Goal: Transaction & Acquisition: Purchase product/service

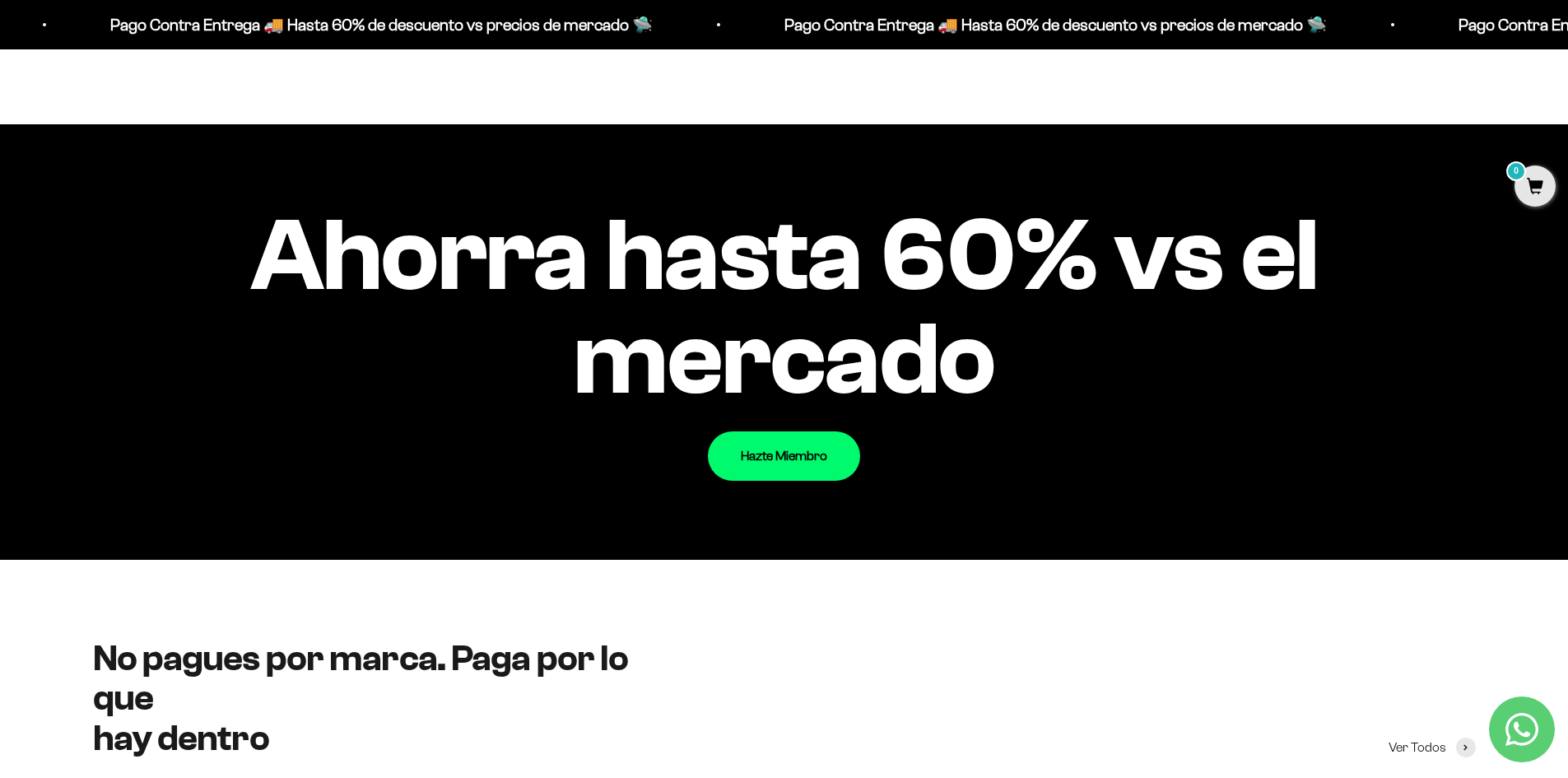
scroll to position [1975, 0]
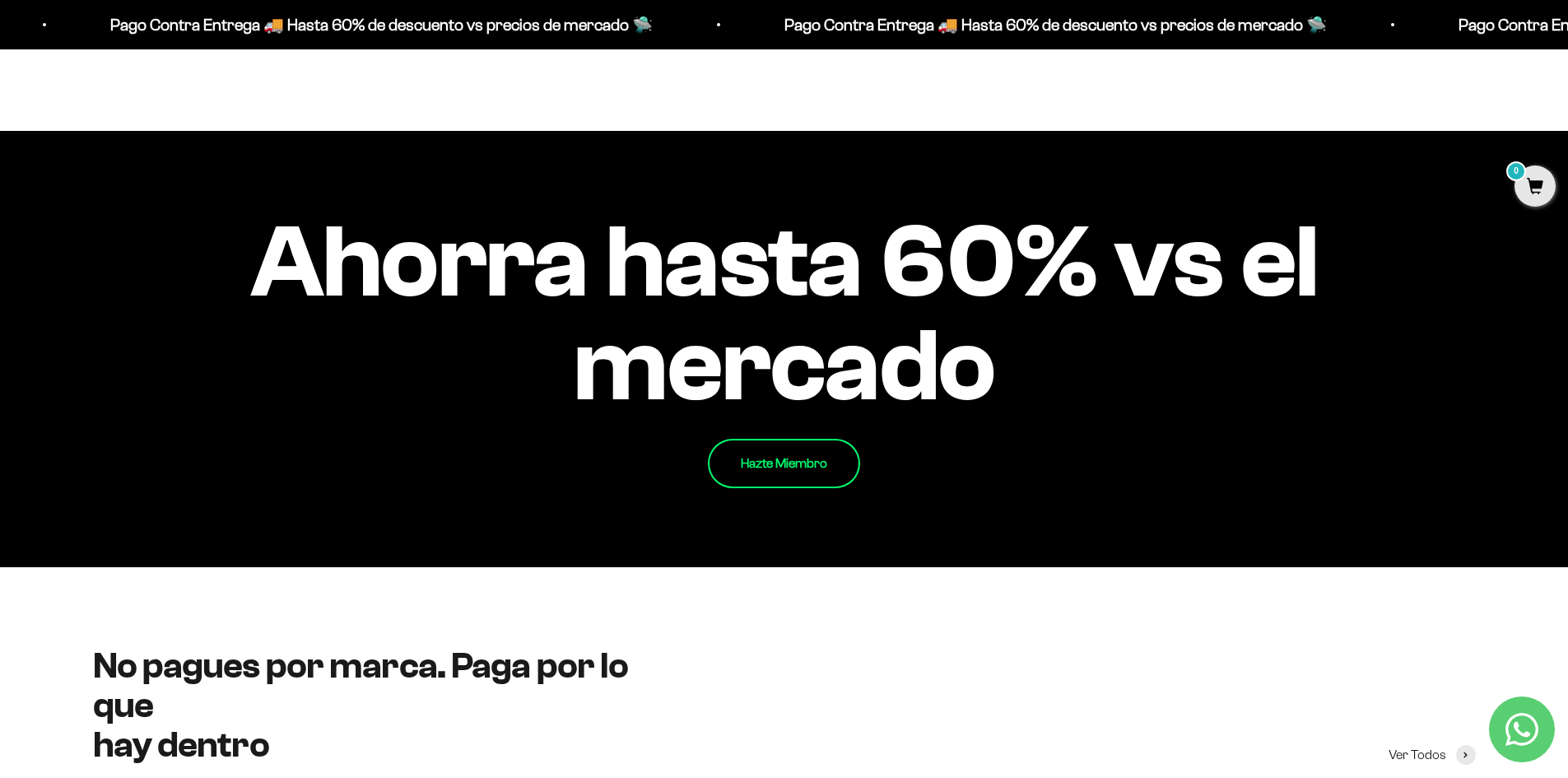
click at [796, 469] on link "Hazte Miembro" at bounding box center [784, 462] width 152 height 49
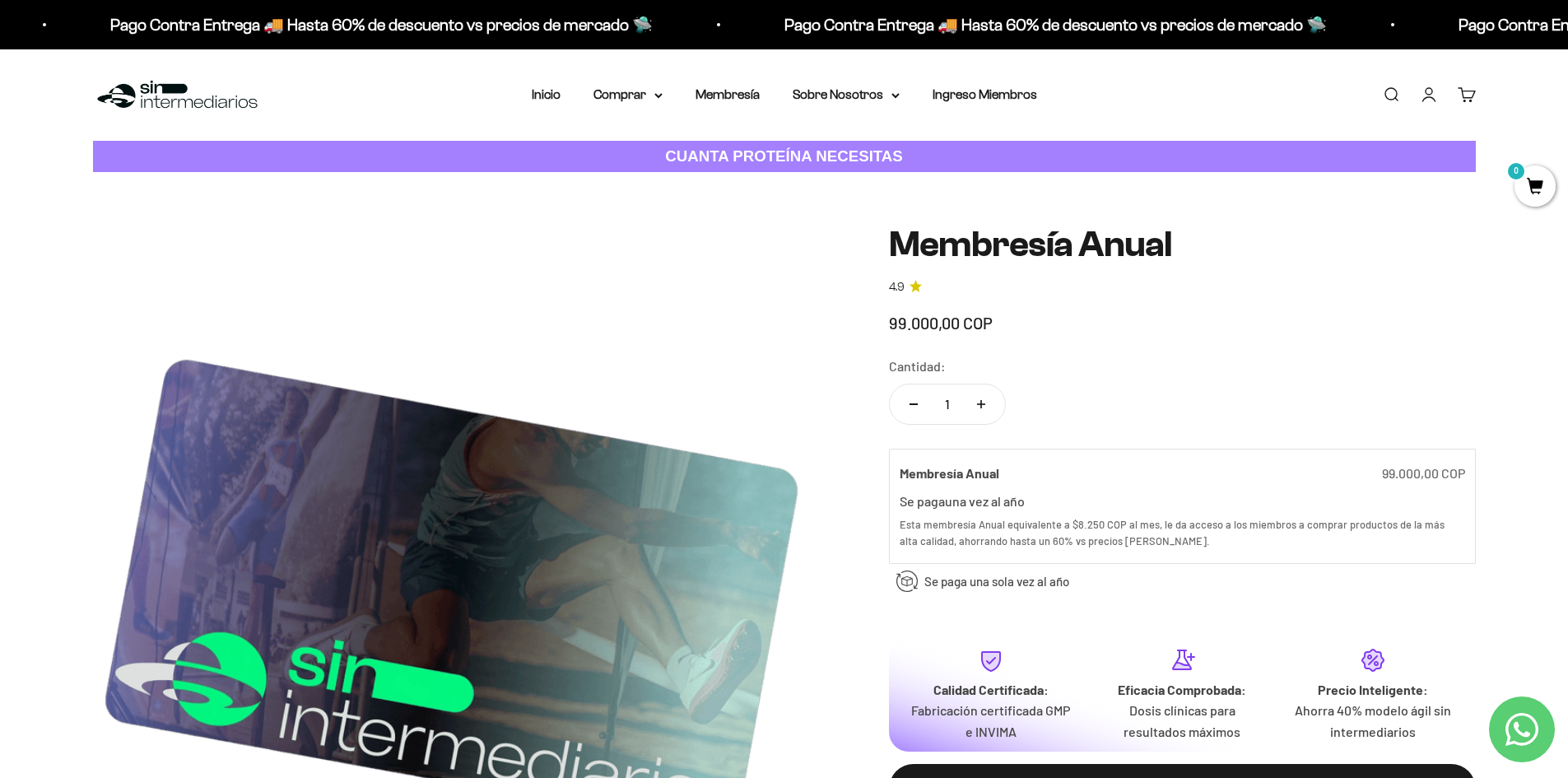
click at [732, 358] on img at bounding box center [451, 583] width 717 height 717
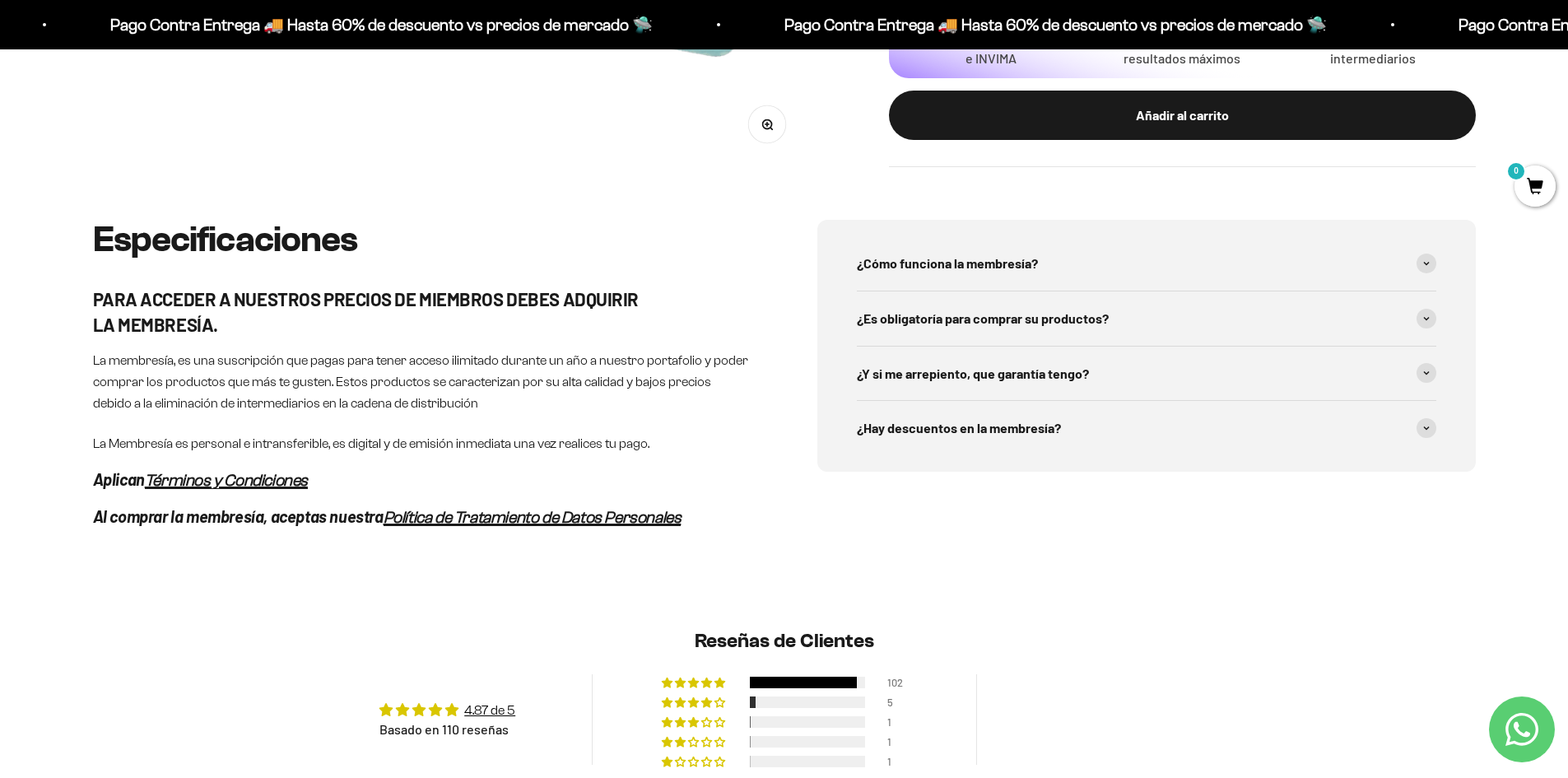
scroll to position [823, 0]
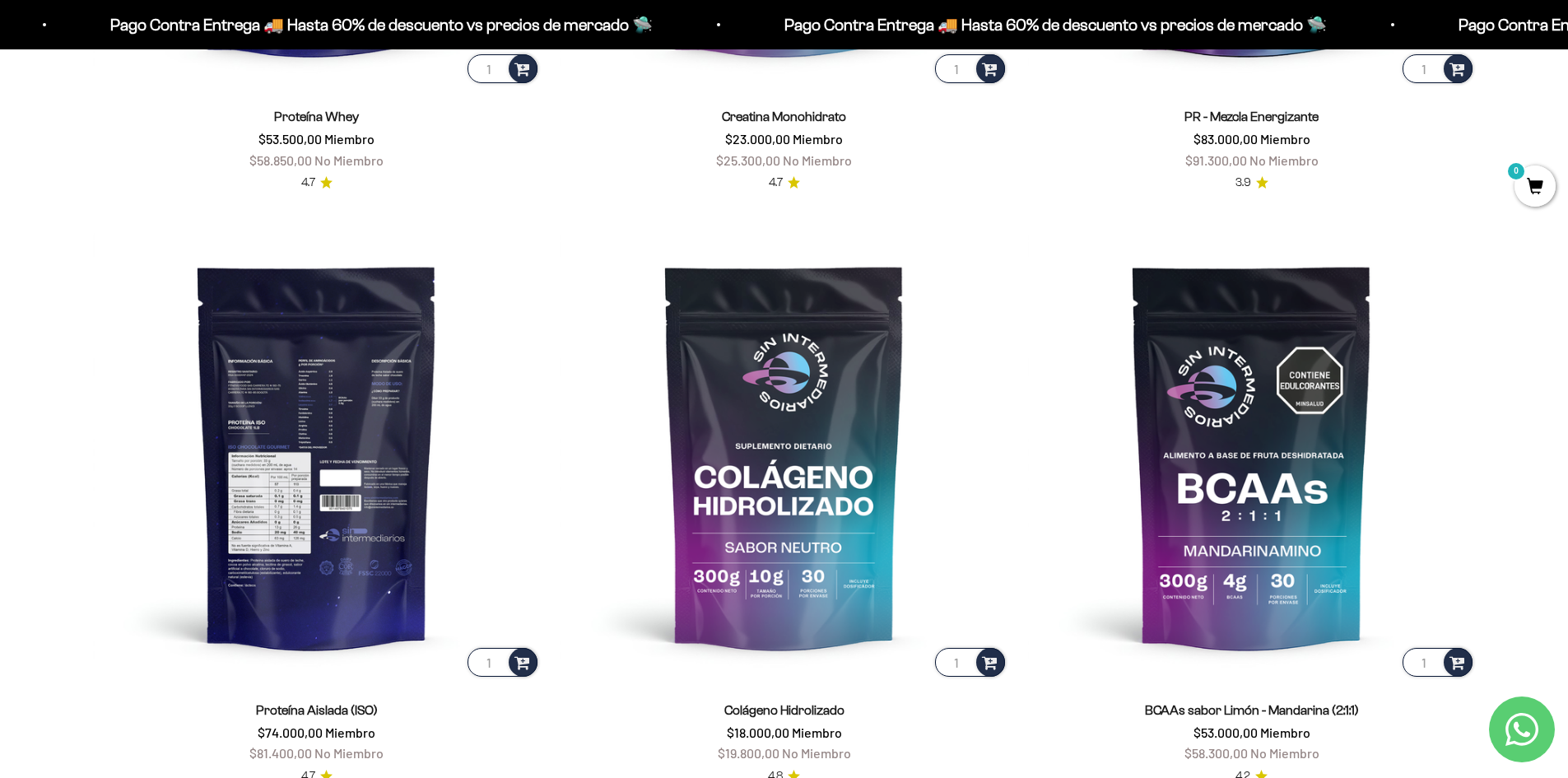
scroll to position [1215, 0]
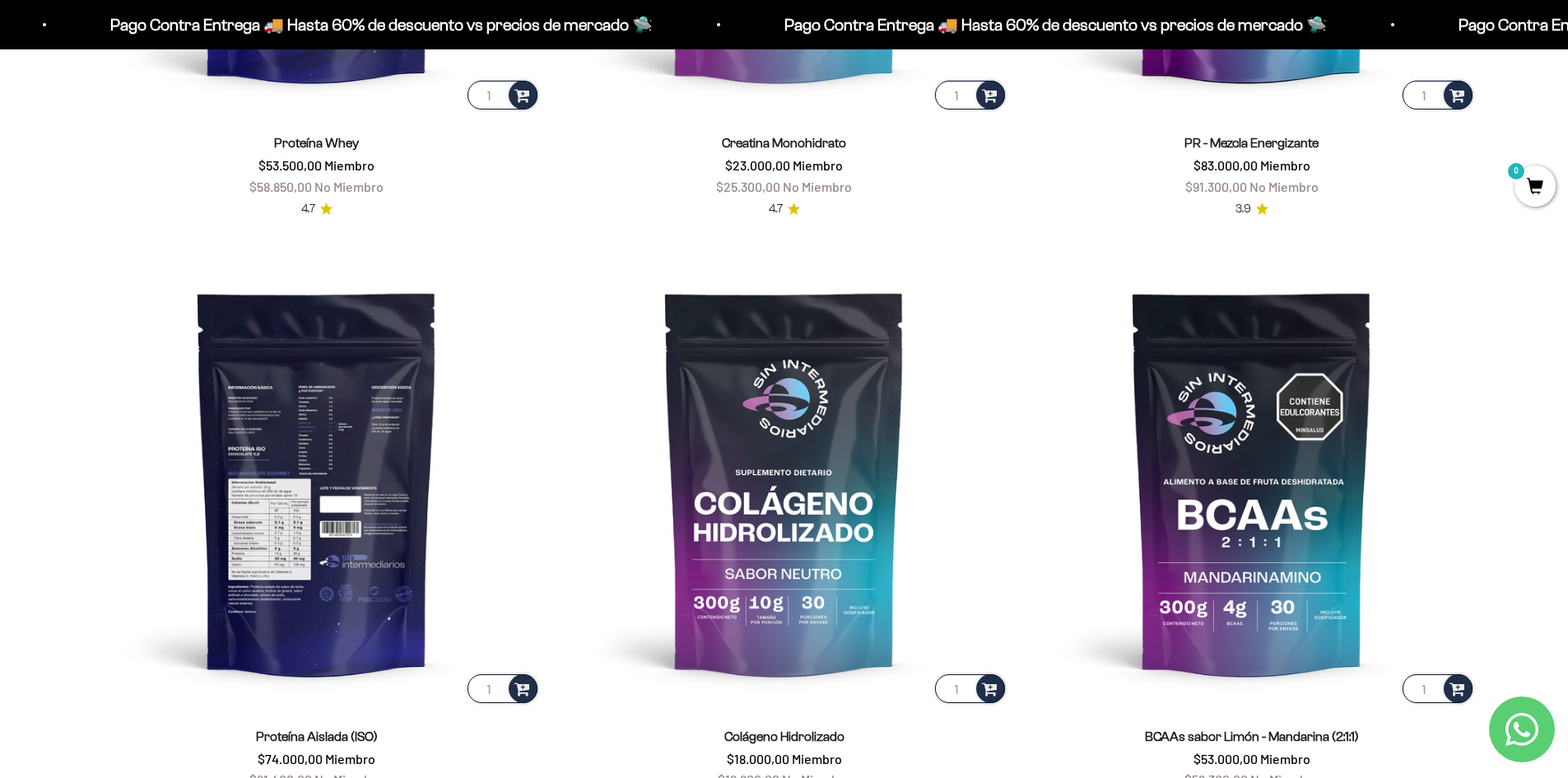
click at [296, 507] on img at bounding box center [317, 482] width 448 height 448
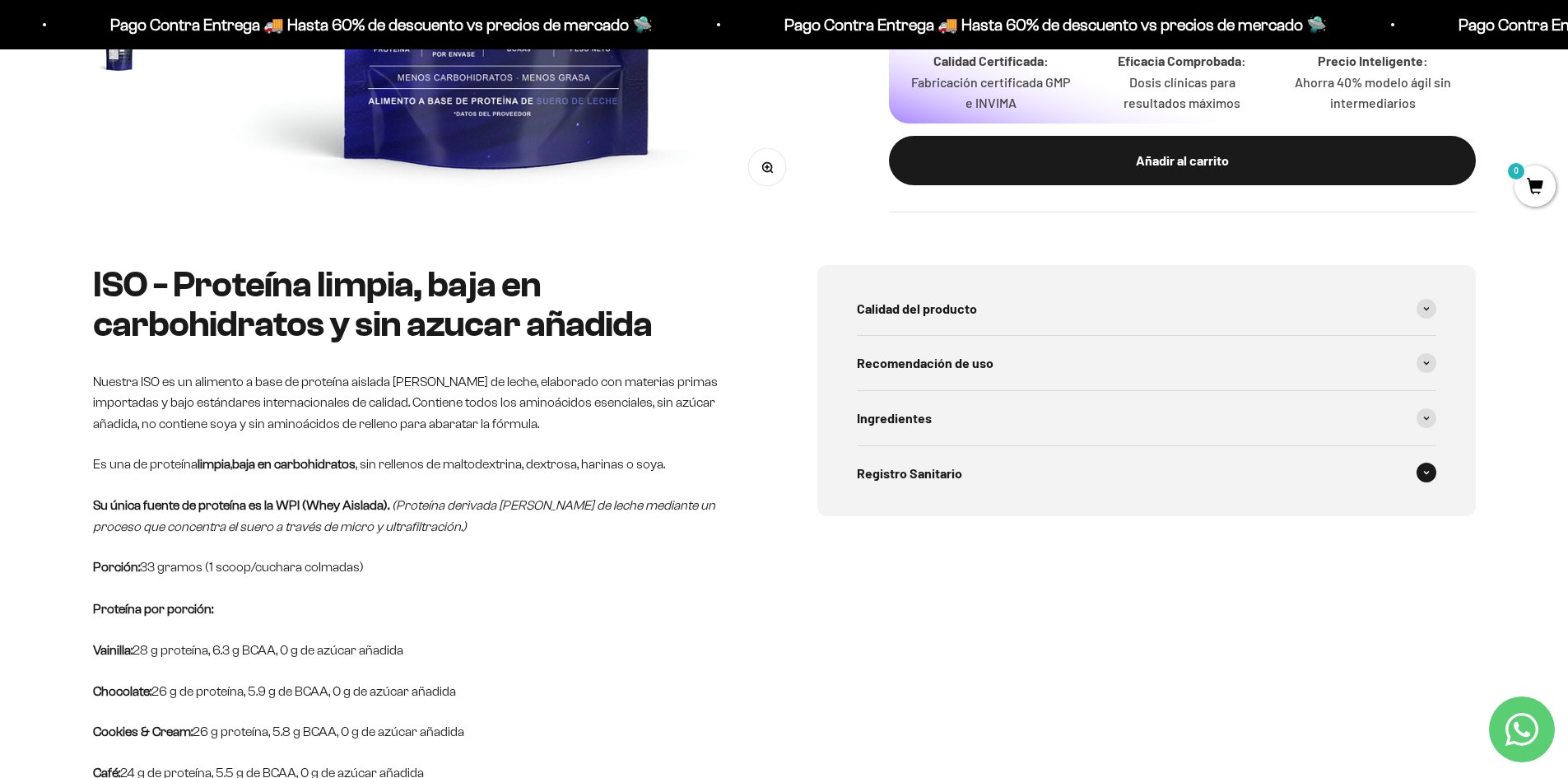
scroll to position [659, 0]
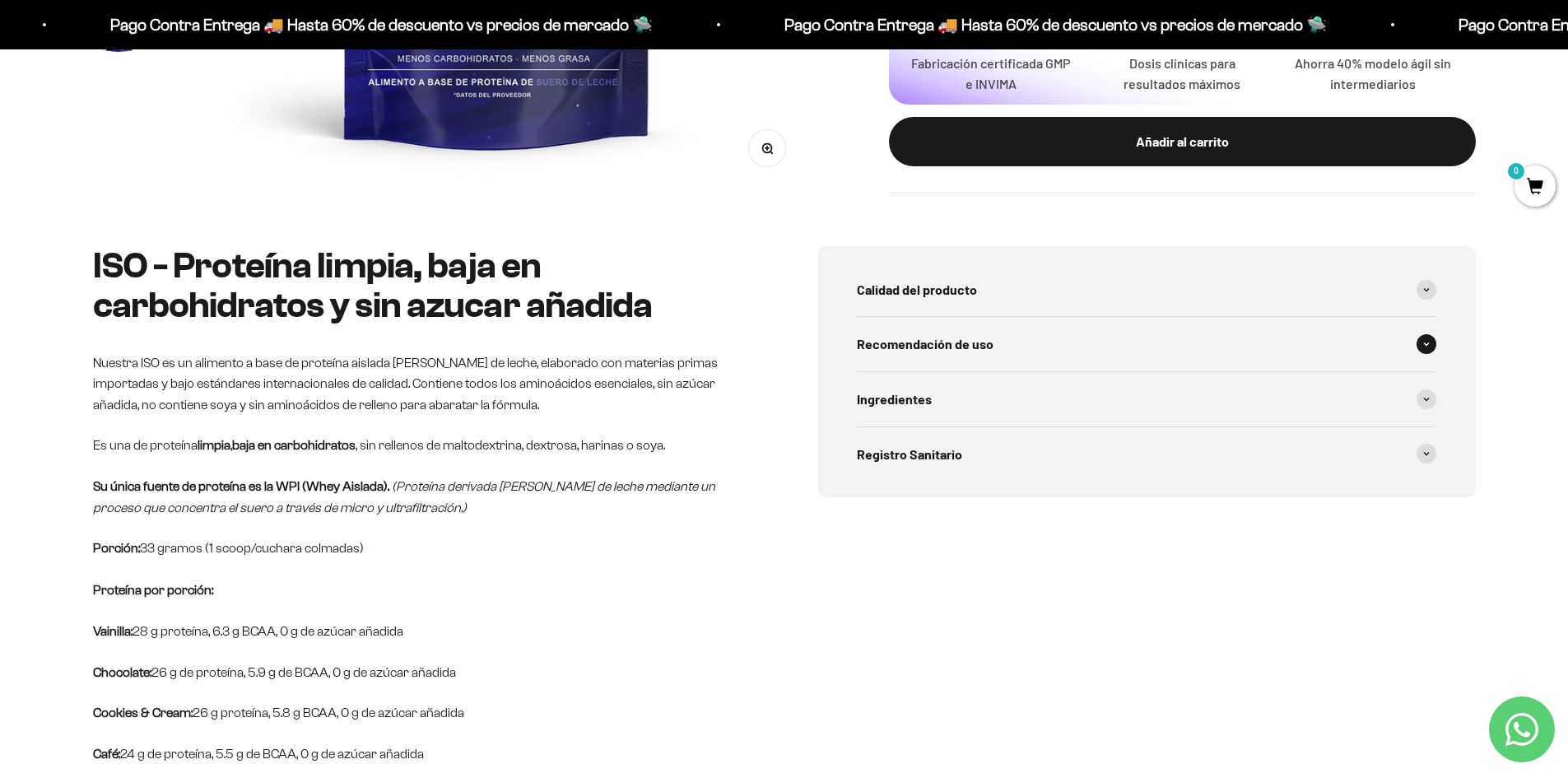
click at [1426, 341] on span at bounding box center [1426, 343] width 20 height 20
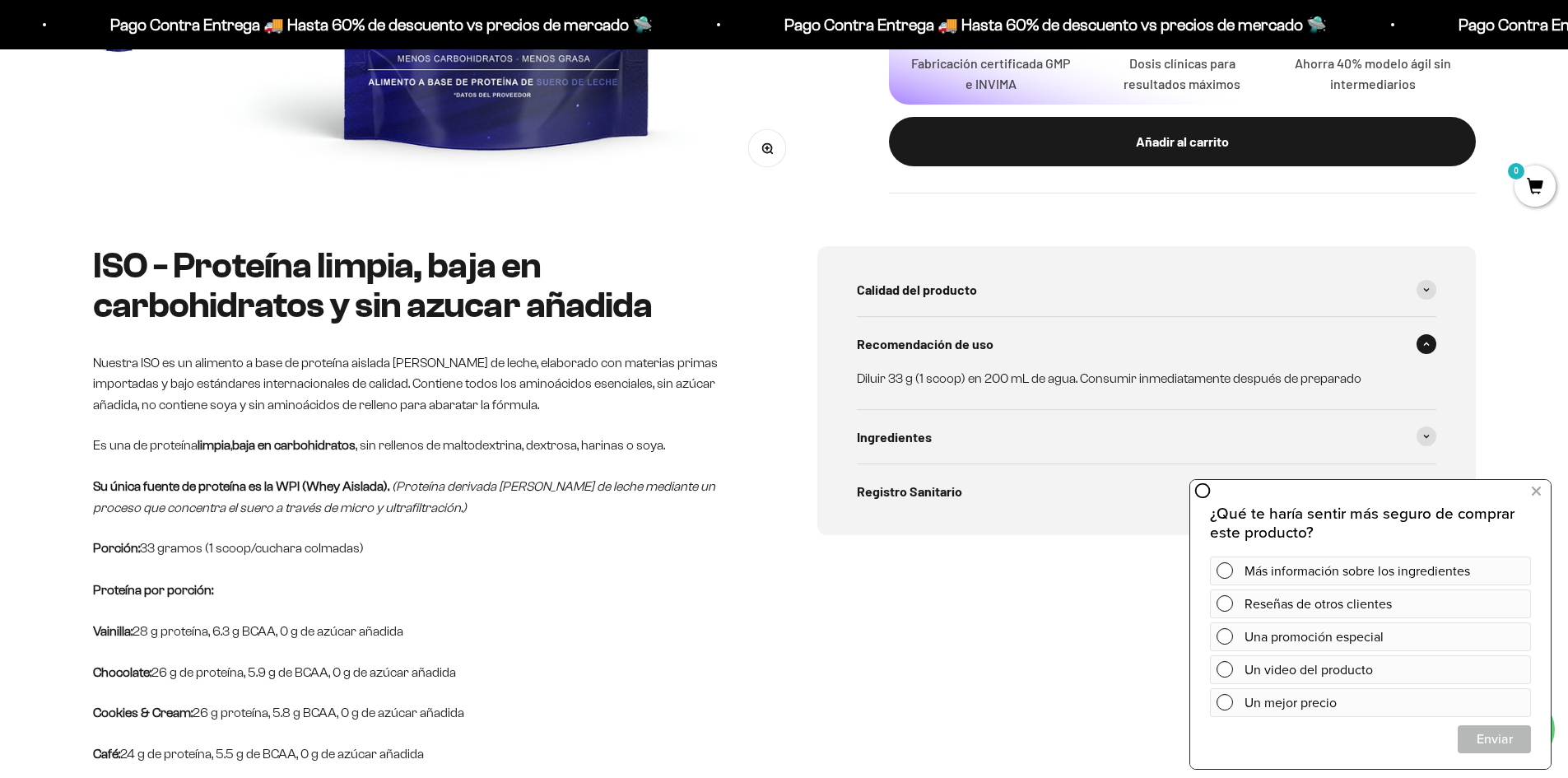
click at [1050, 707] on div "Calidad del producto Proteínas de alta calidad, sin ingredientes ni sobrecostos…" at bounding box center [1147, 506] width 659 height 519
click at [1542, 492] on button at bounding box center [1536, 491] width 29 height 26
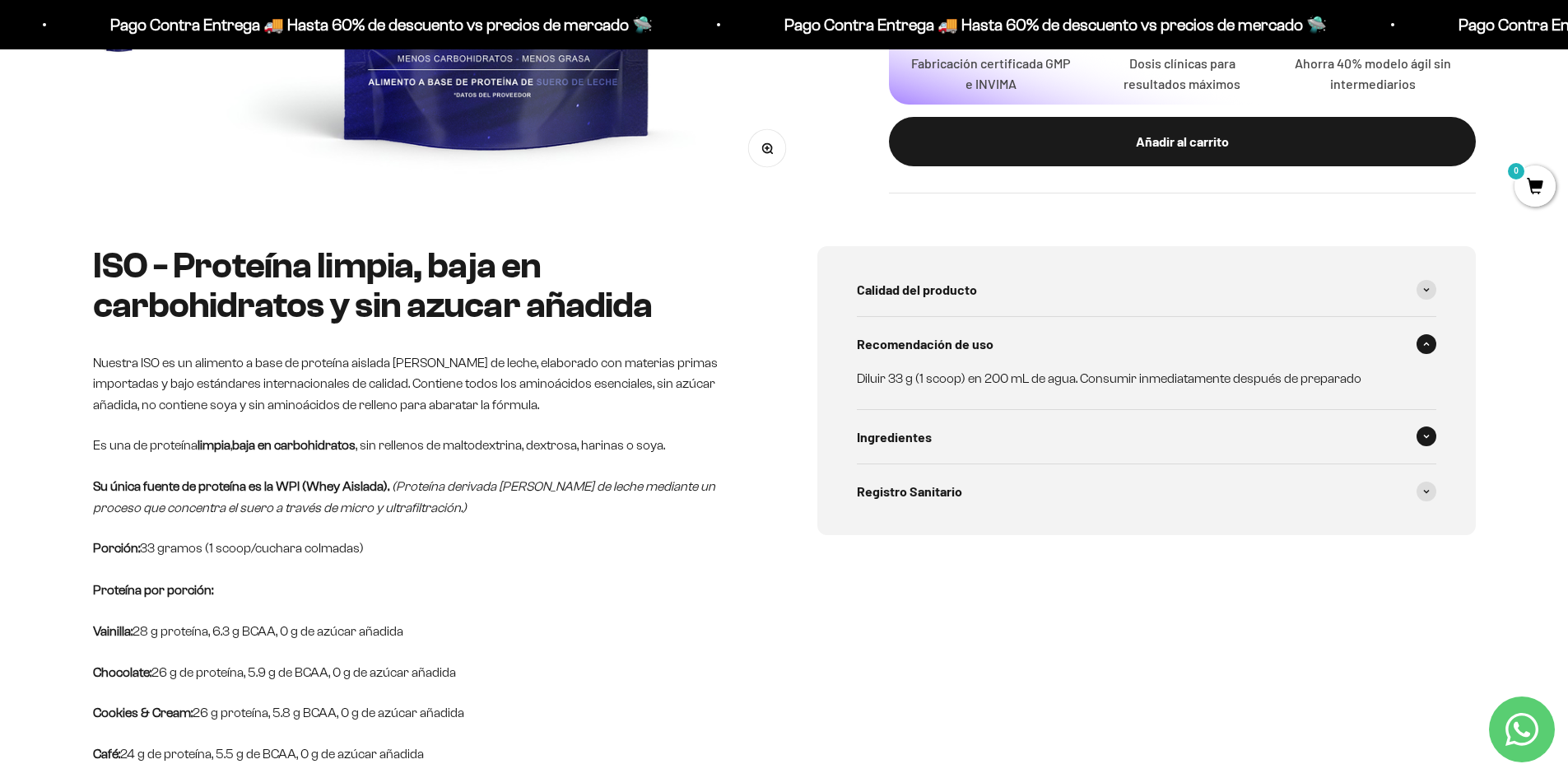
click at [1424, 433] on span at bounding box center [1426, 436] width 20 height 20
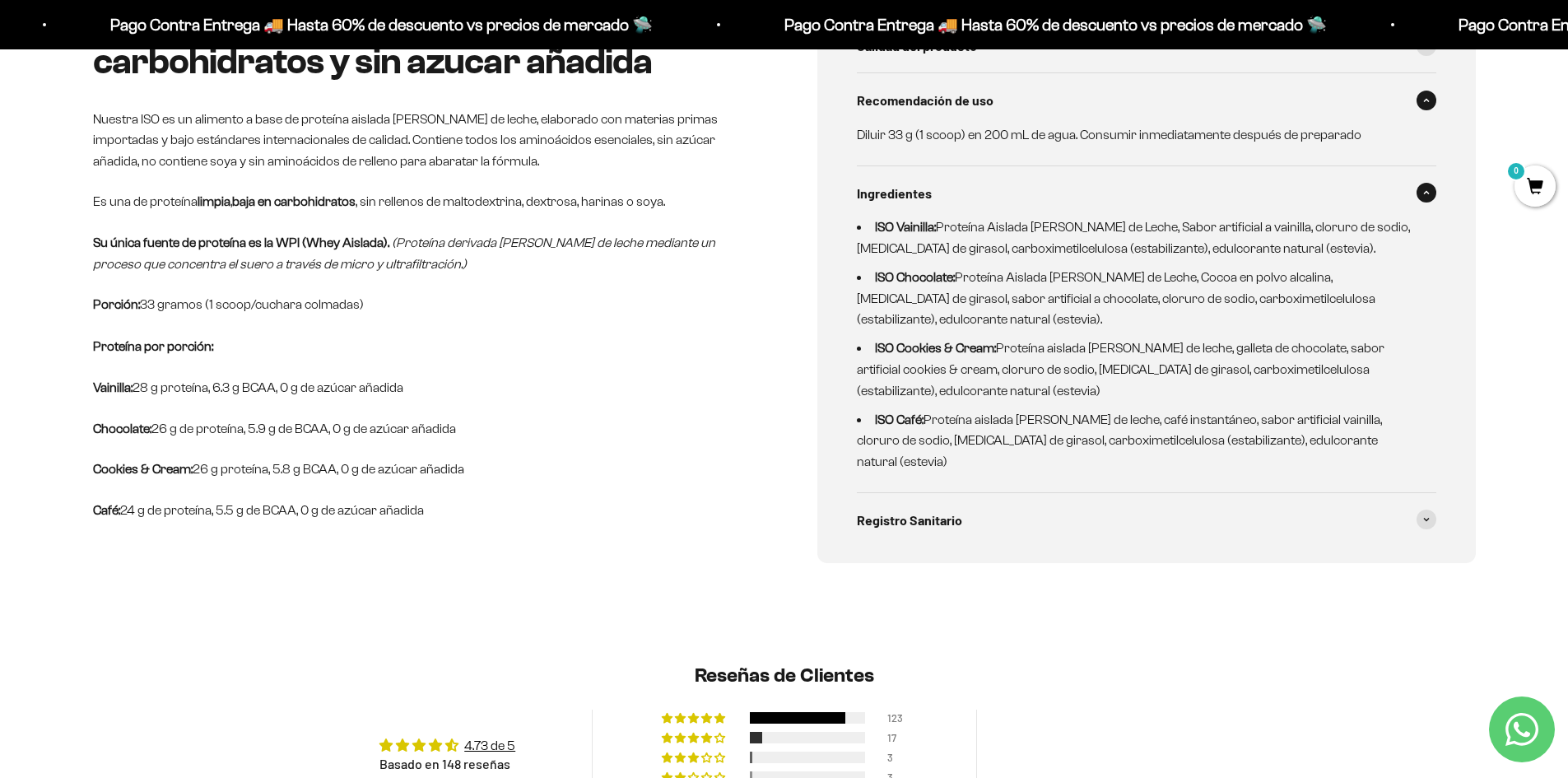
scroll to position [905, 0]
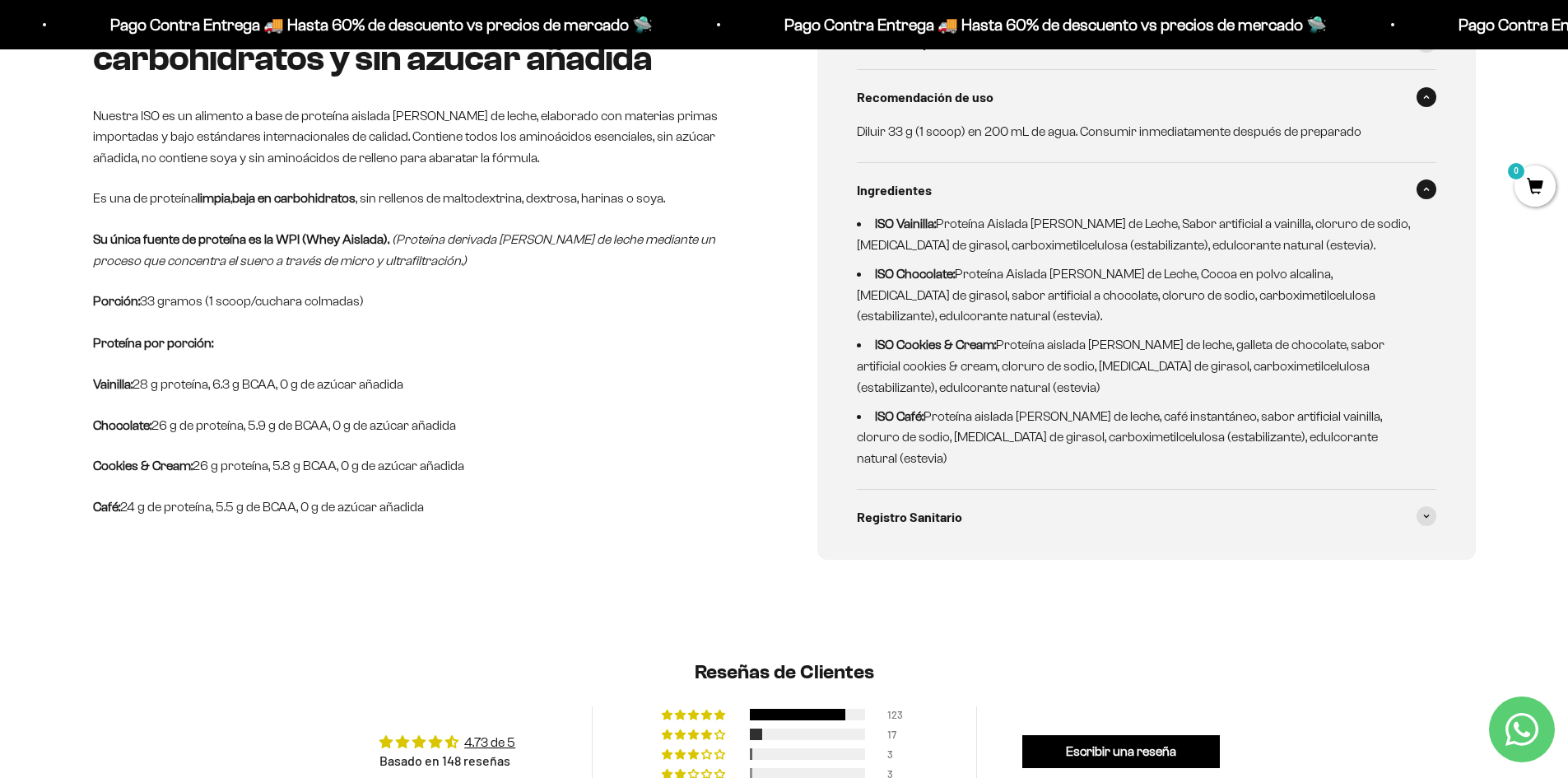
click at [1429, 190] on icon at bounding box center [1427, 189] width 5 height 3
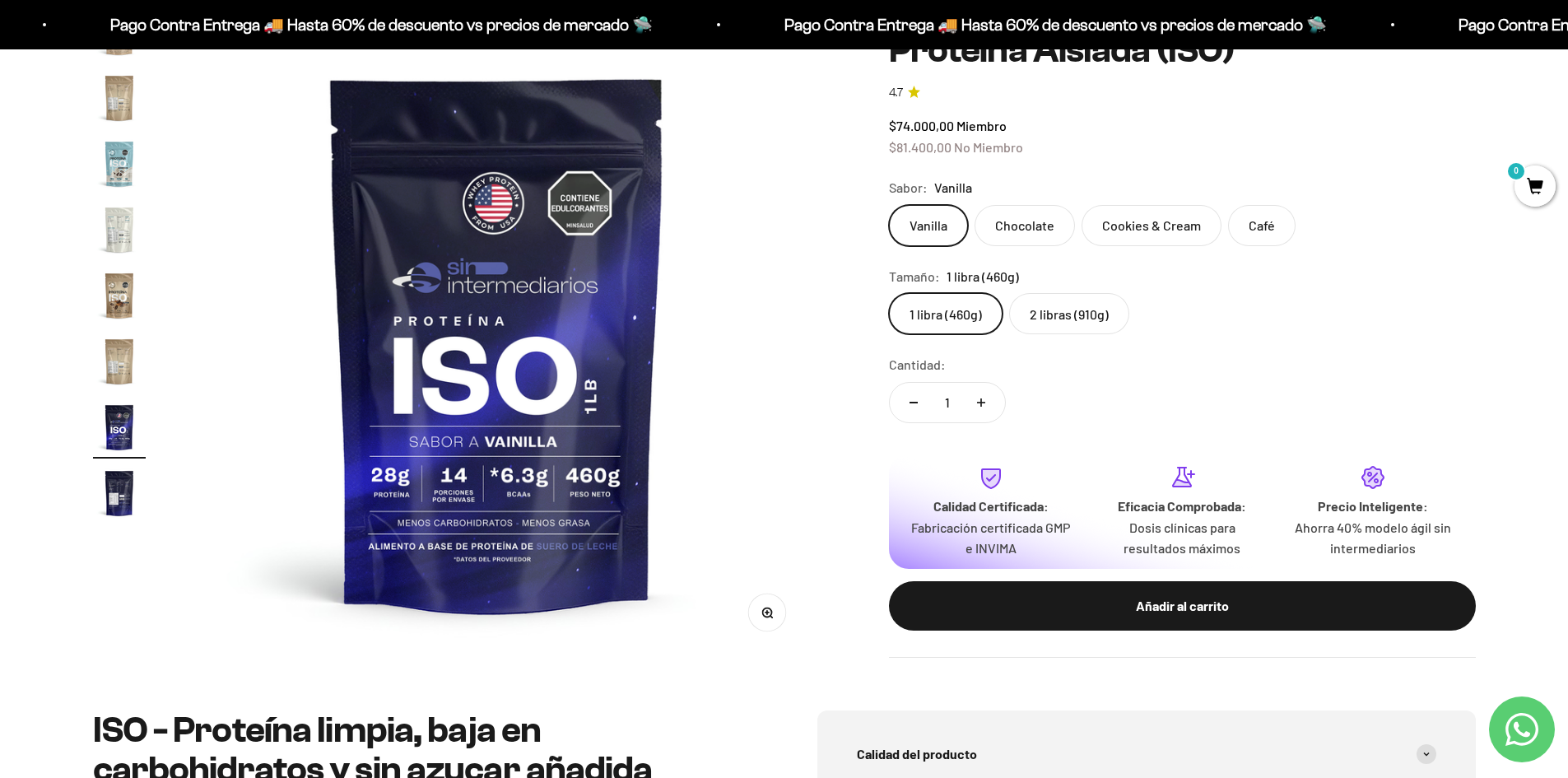
scroll to position [0, 0]
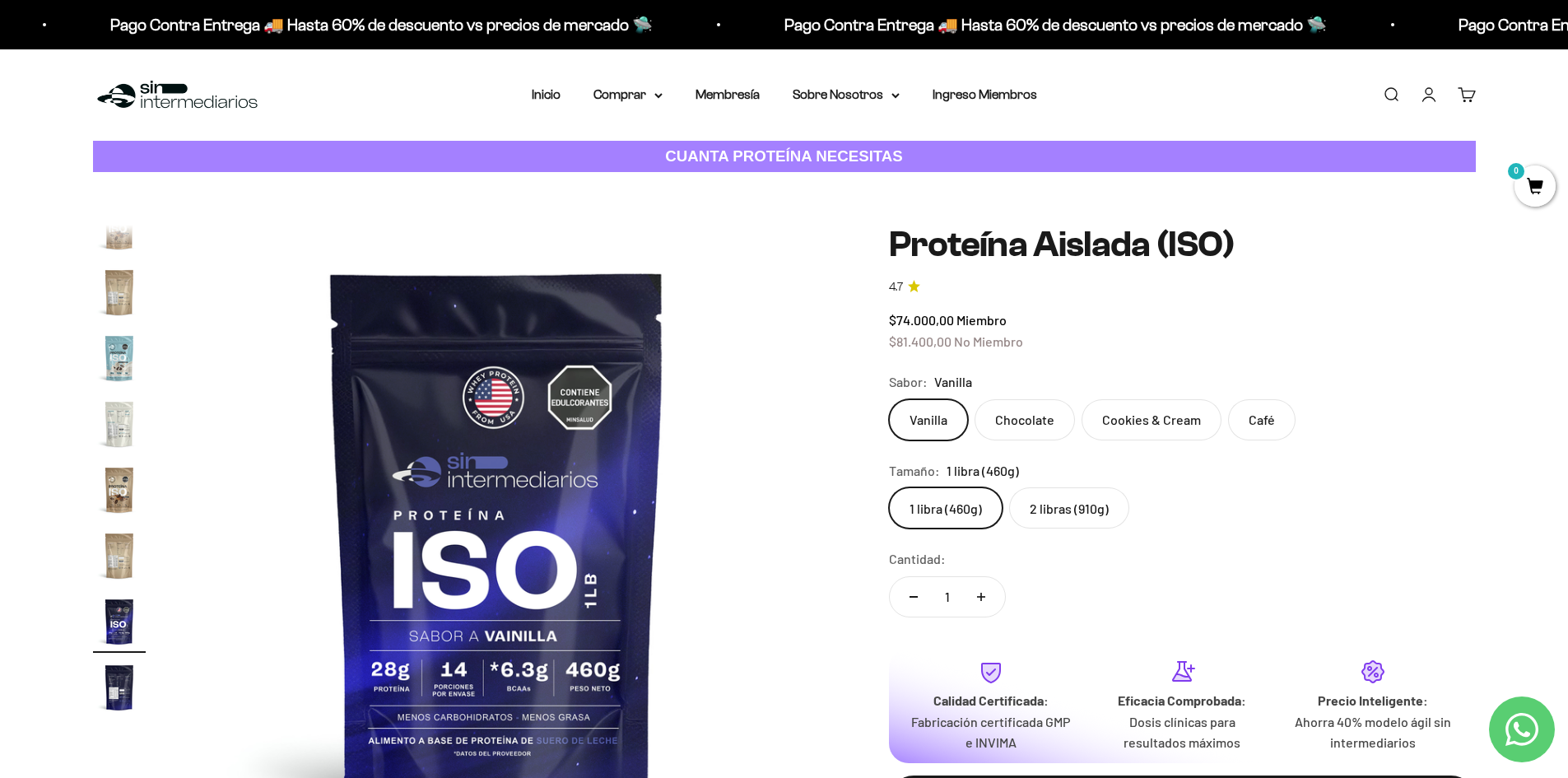
click at [1053, 511] on label "2 libras (910g)" at bounding box center [1069, 508] width 120 height 41
click at [889, 488] on input "2 libras (910g)" at bounding box center [888, 487] width 1 height 1
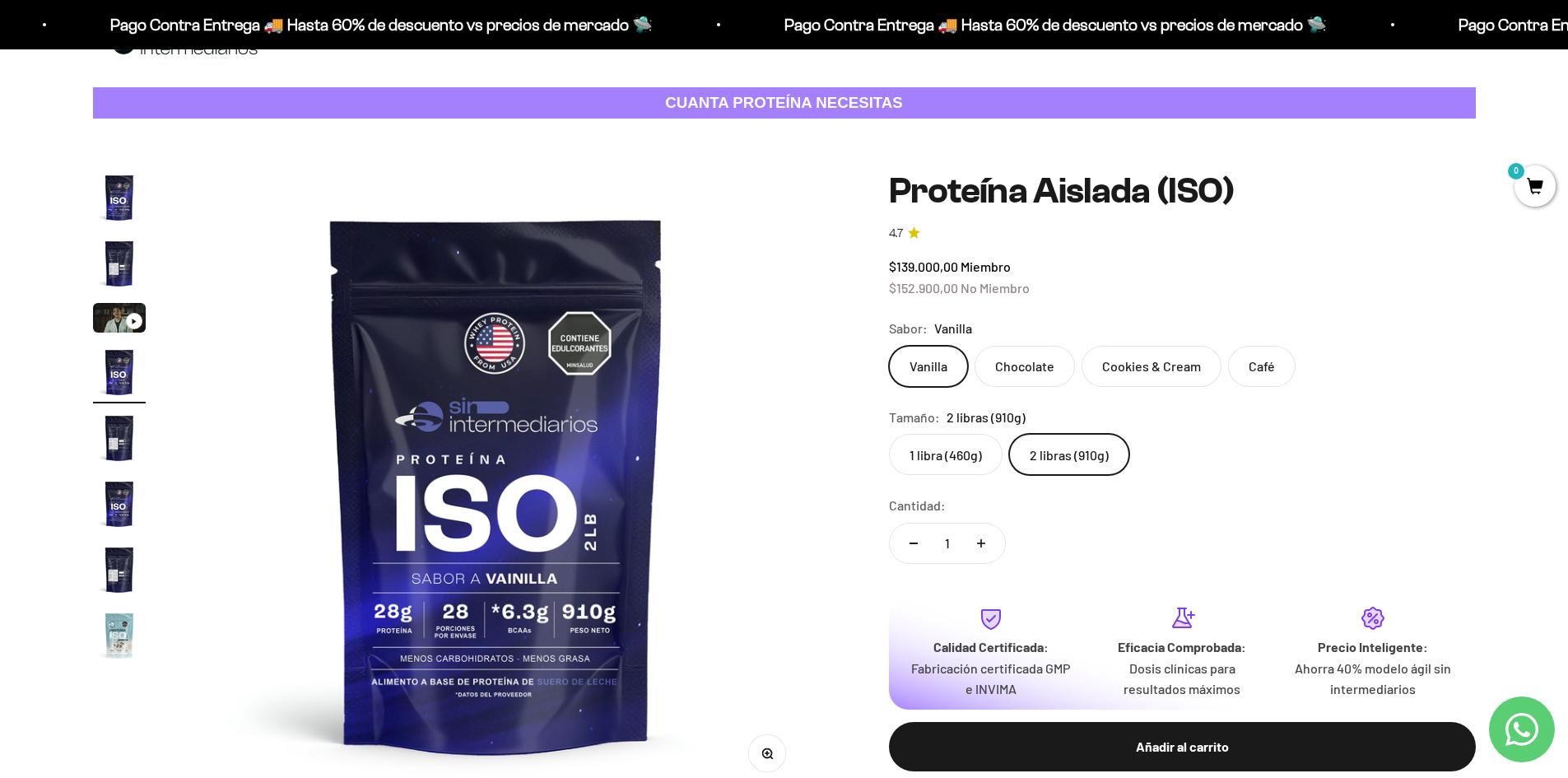
scroll to position [82, 0]
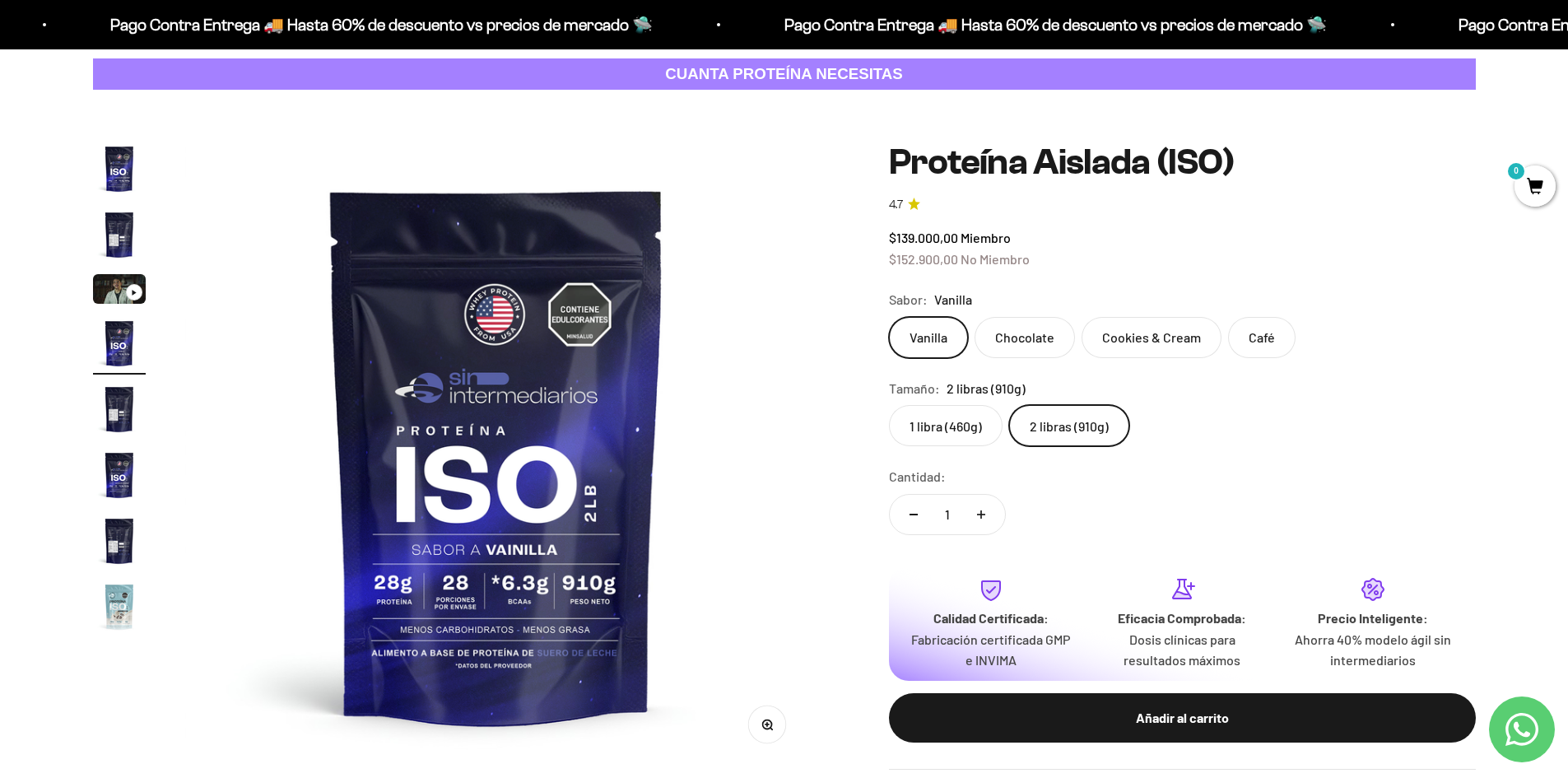
click at [938, 434] on label "1 libra (460g)" at bounding box center [945, 425] width 113 height 41
click at [889, 405] on input "1 libra (460g)" at bounding box center [888, 404] width 1 height 1
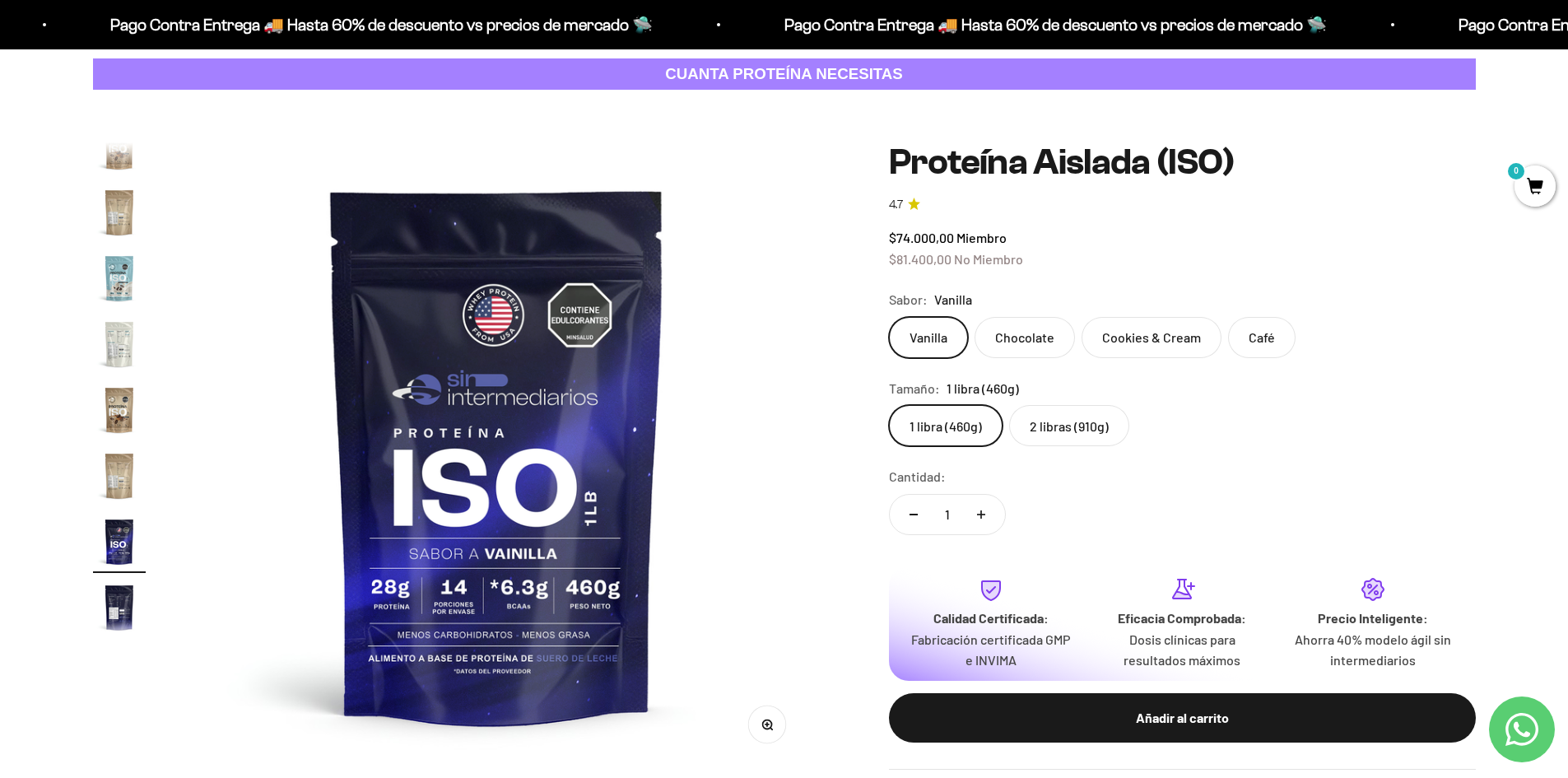
scroll to position [594, 0]
click at [1539, 183] on span "0" at bounding box center [1536, 186] width 42 height 41
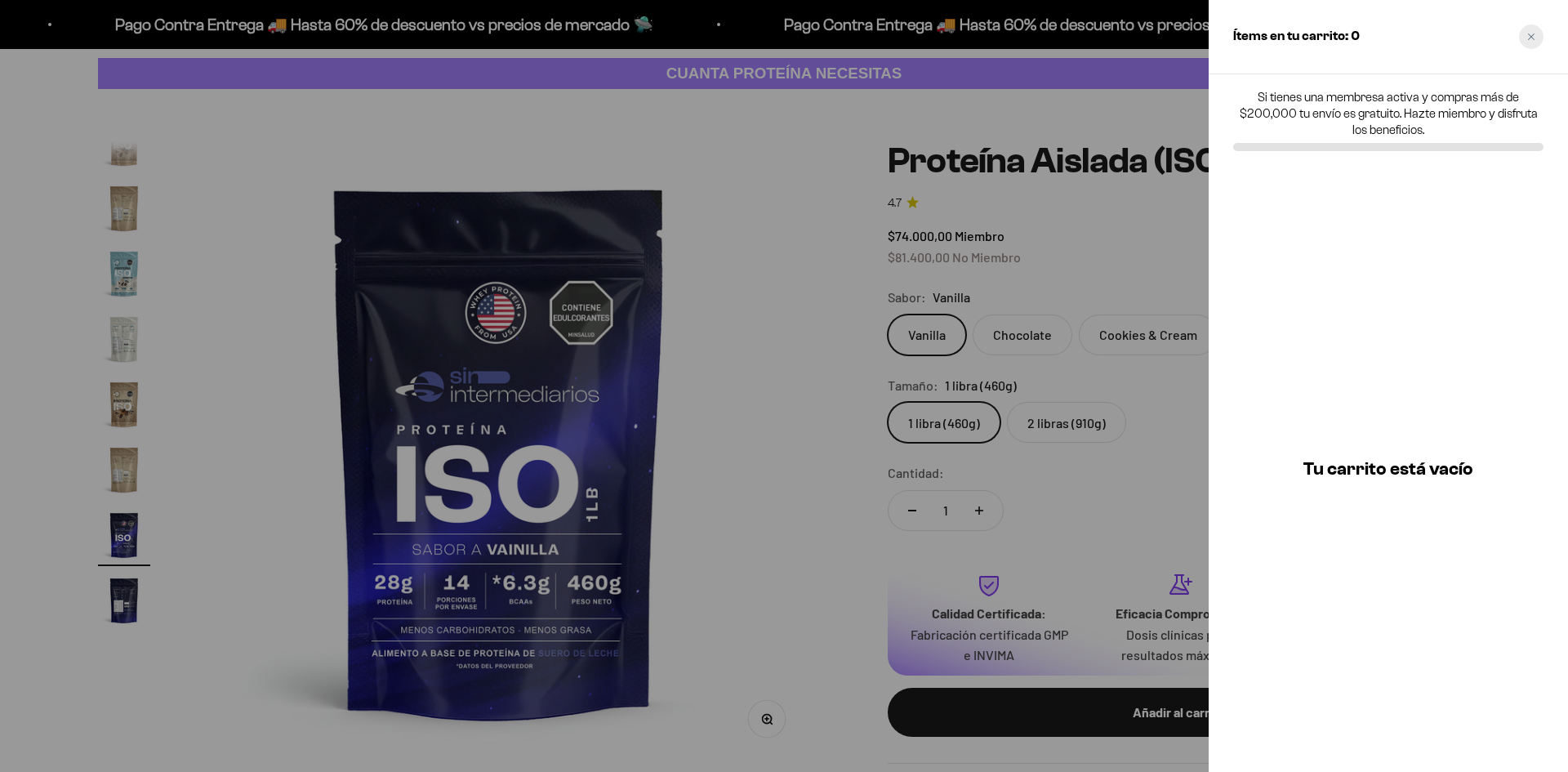
click at [1531, 31] on div "Close cart" at bounding box center [1531, 37] width 25 height 25
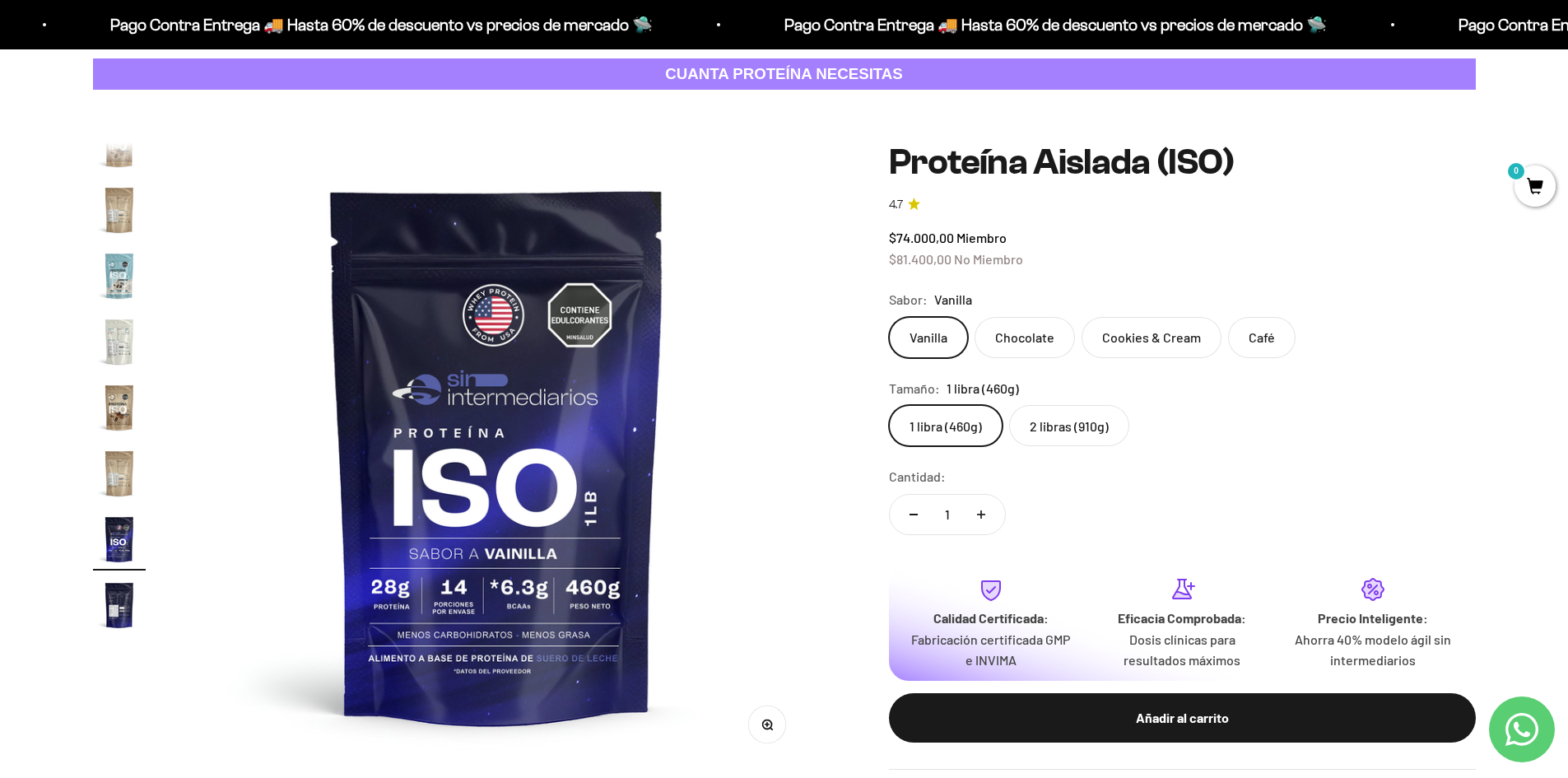
click at [1532, 184] on span "0" at bounding box center [1536, 186] width 42 height 41
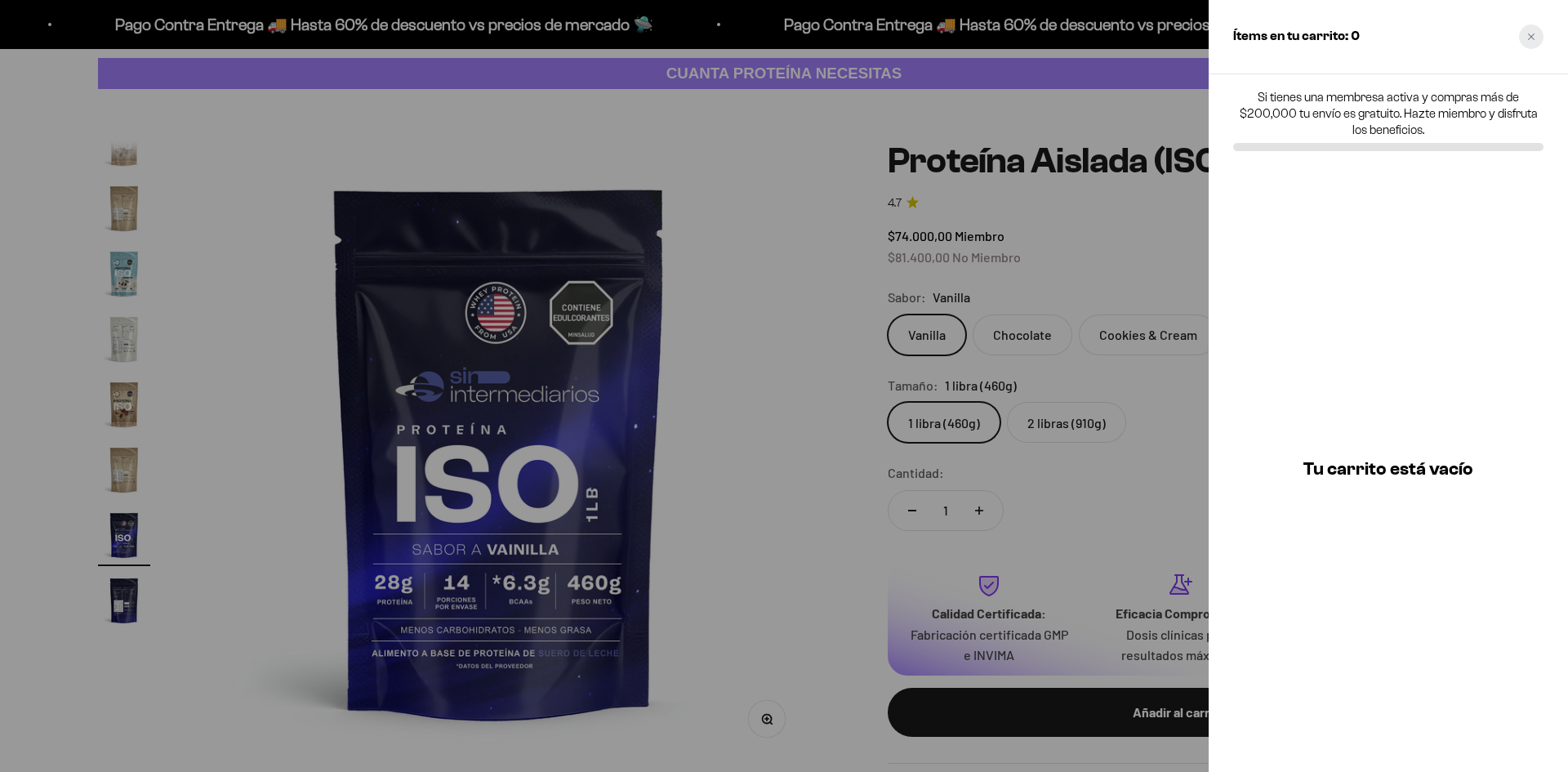
click at [1533, 39] on icon "Close cart" at bounding box center [1531, 37] width 9 height 9
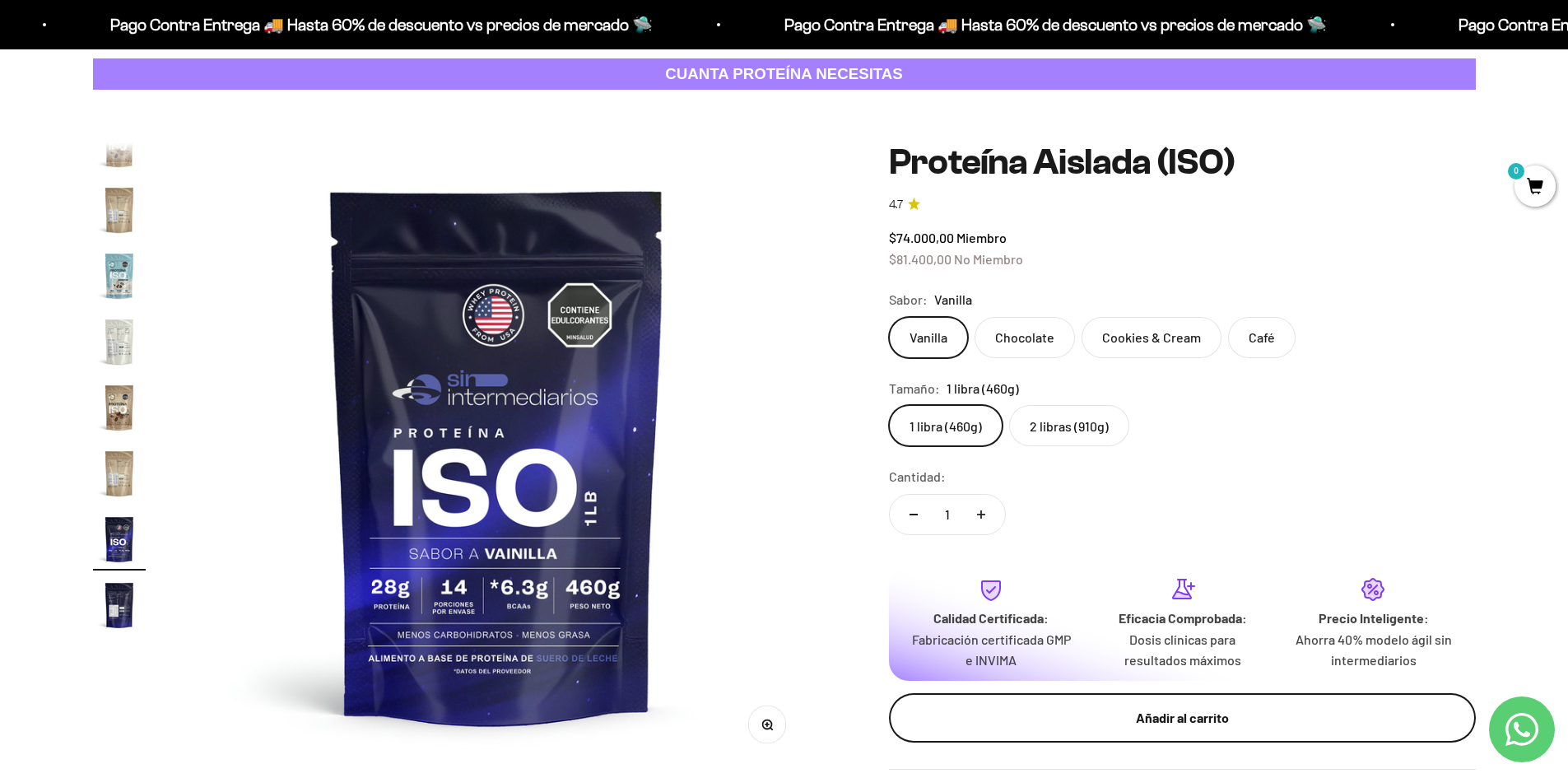
click at [1128, 724] on div "Añadir al carrito" at bounding box center [1182, 717] width 522 height 22
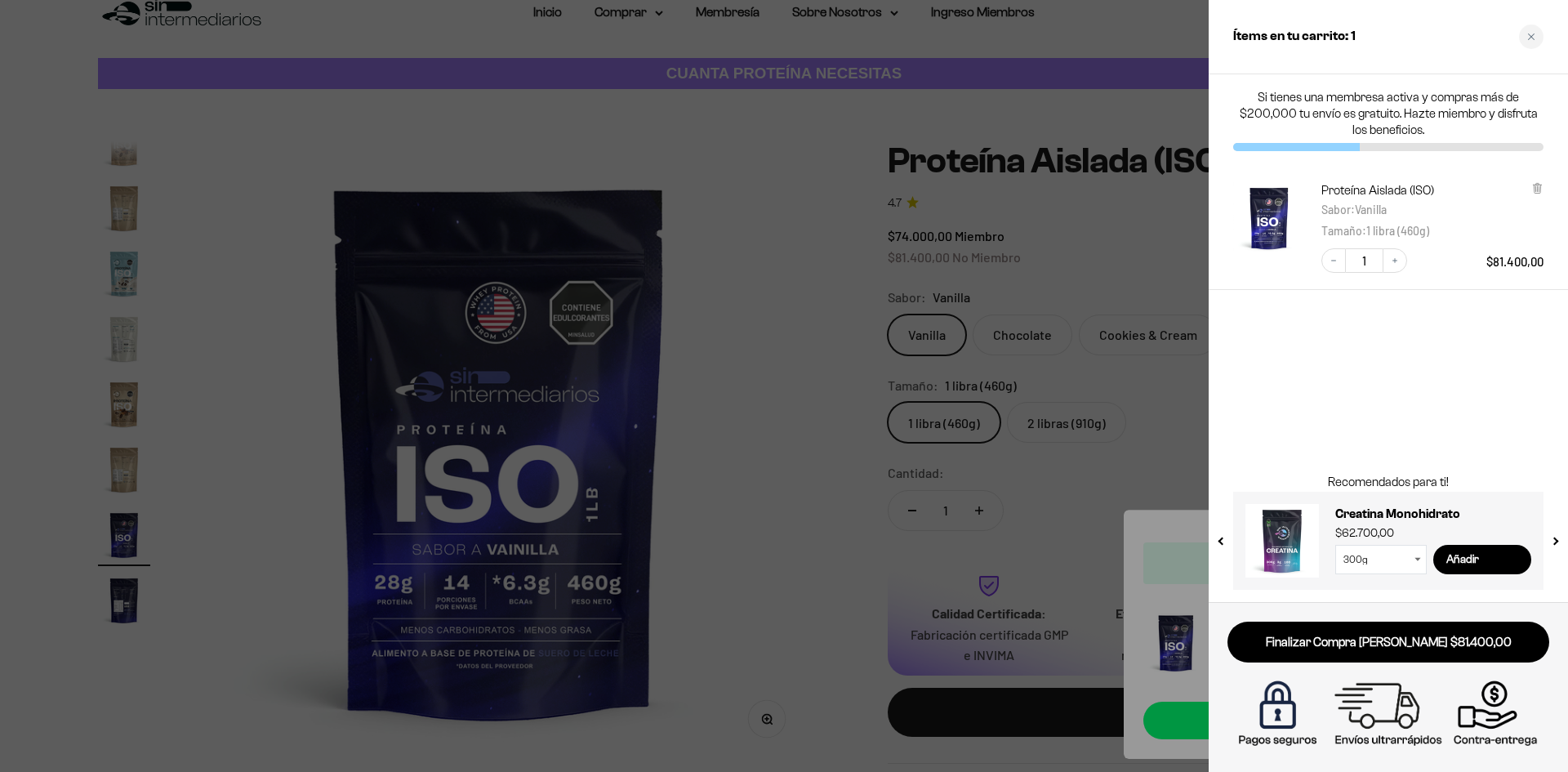
click at [712, 282] on div at bounding box center [784, 386] width 1568 height 772
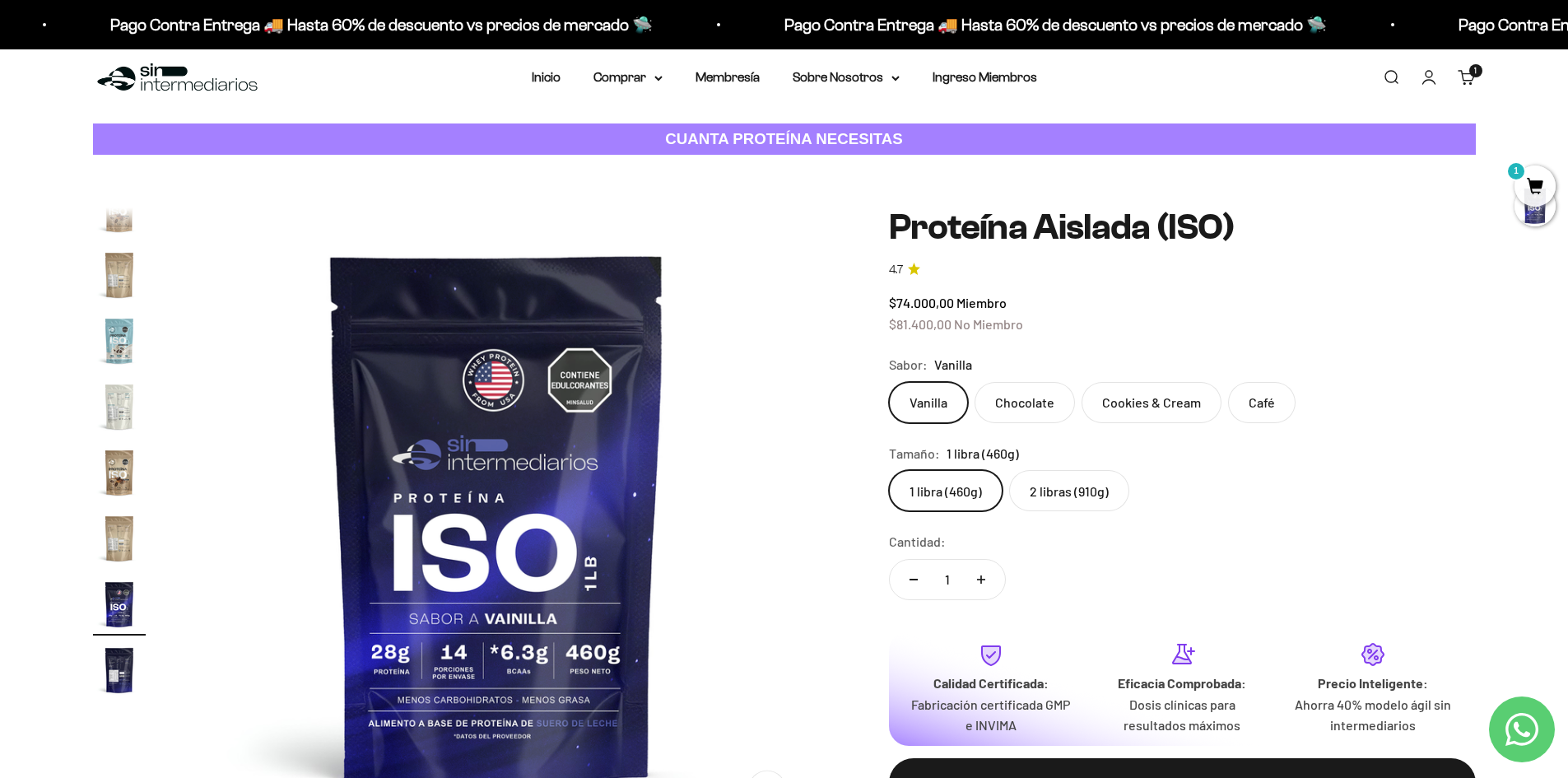
scroll to position [0, 0]
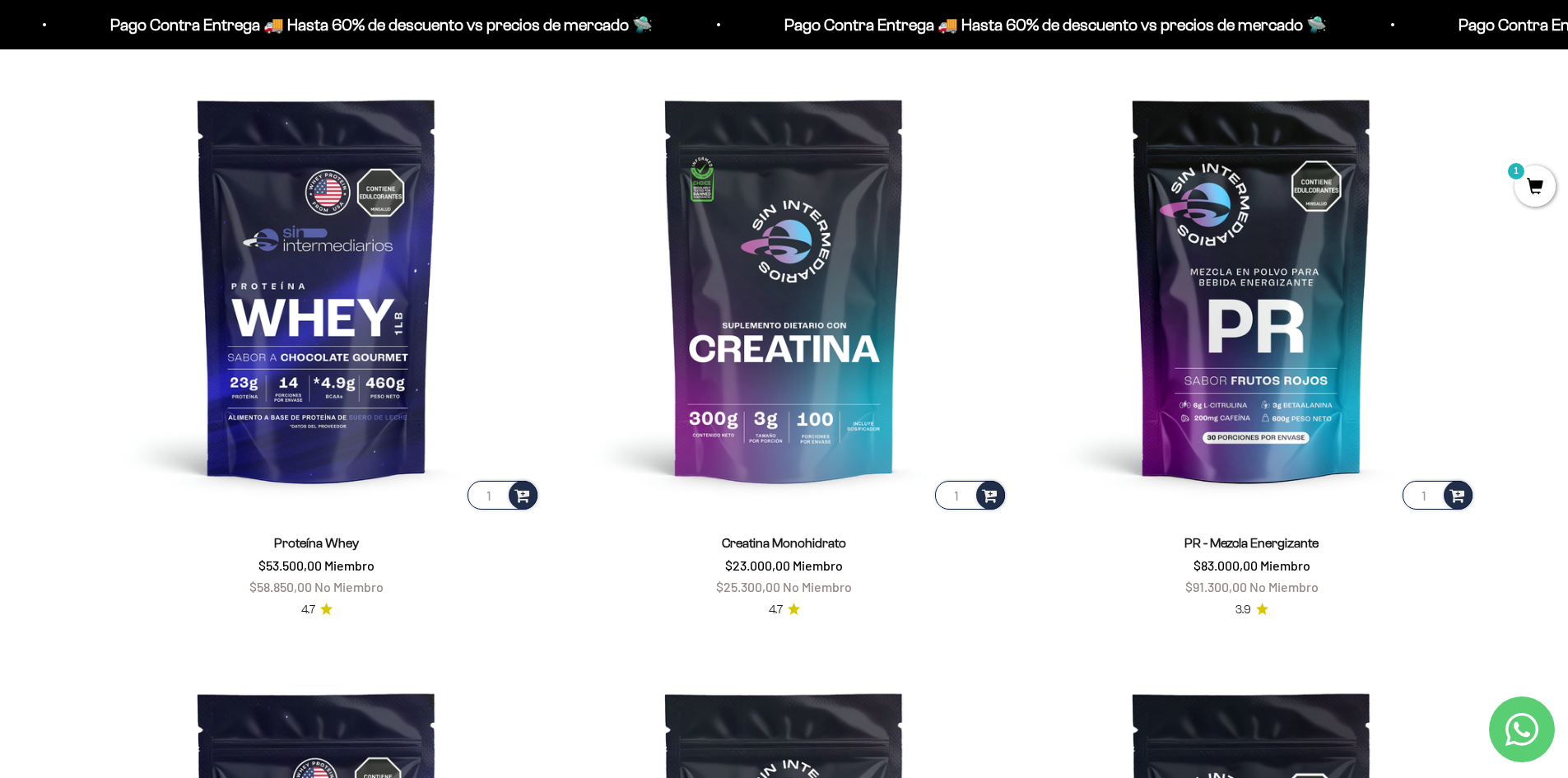
scroll to position [804, 0]
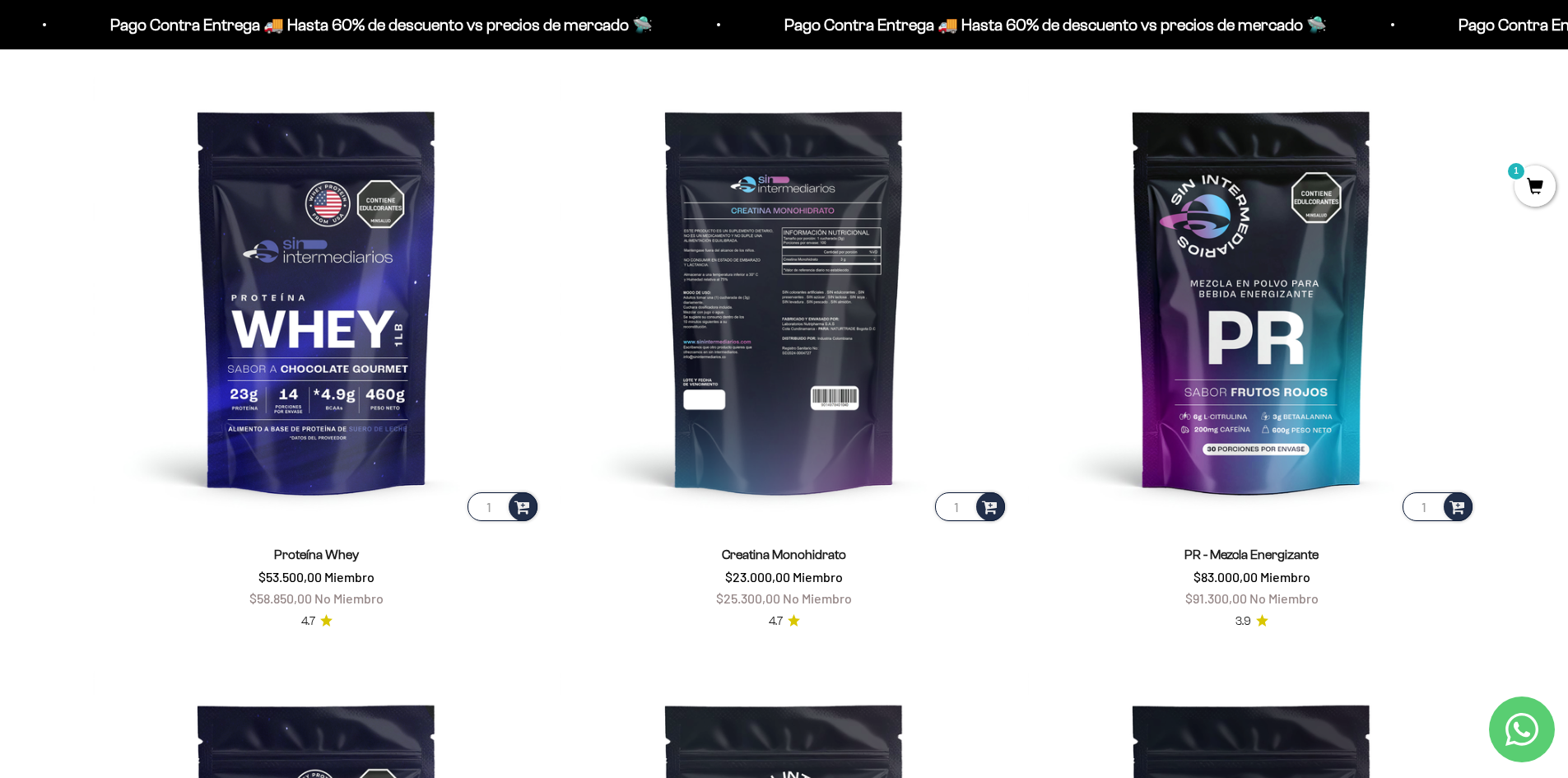
click at [954, 509] on input "1" at bounding box center [970, 506] width 70 height 29
click at [983, 508] on span at bounding box center [990, 506] width 16 height 19
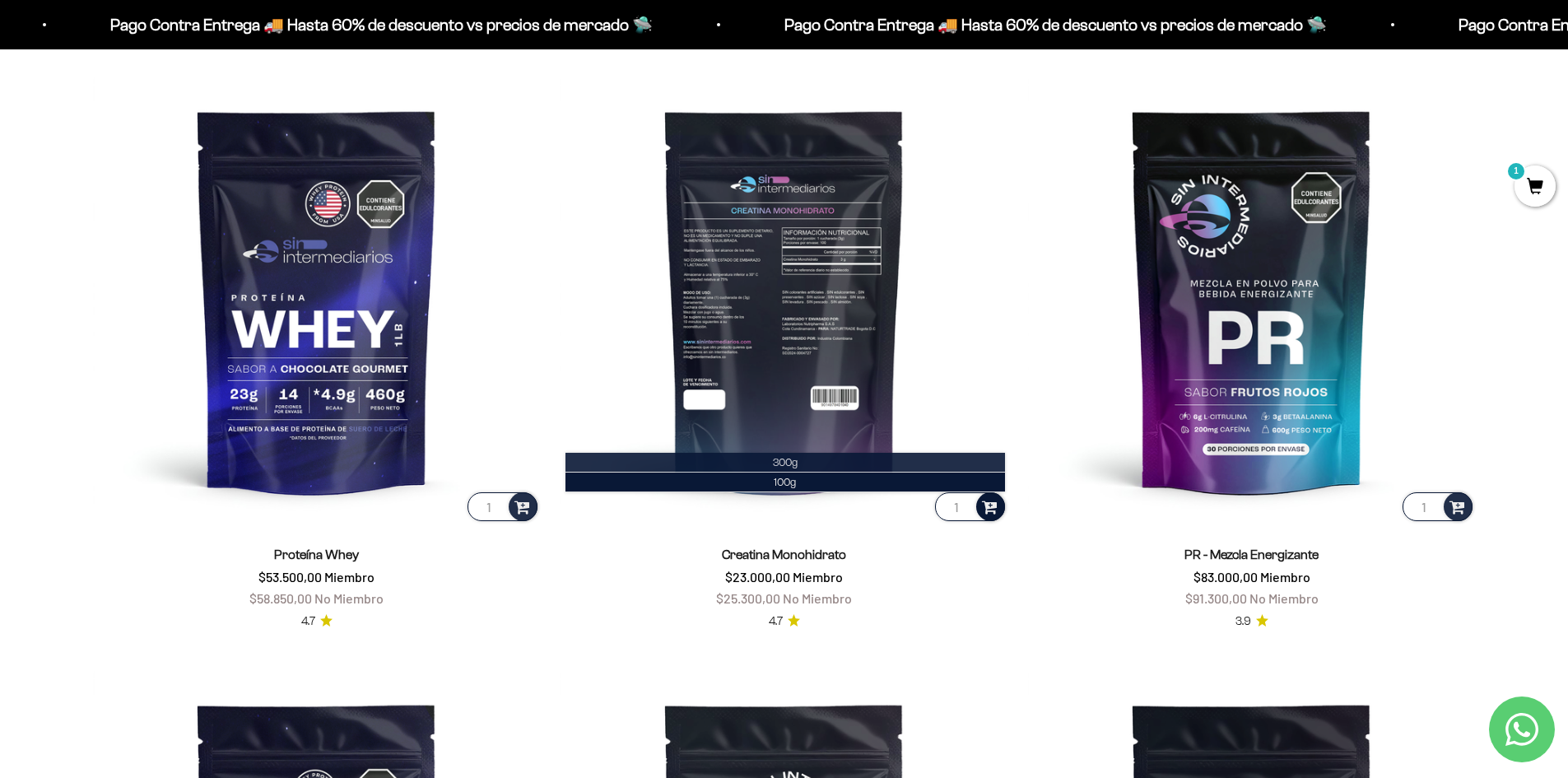
click at [790, 462] on span "300g" at bounding box center [785, 462] width 25 height 12
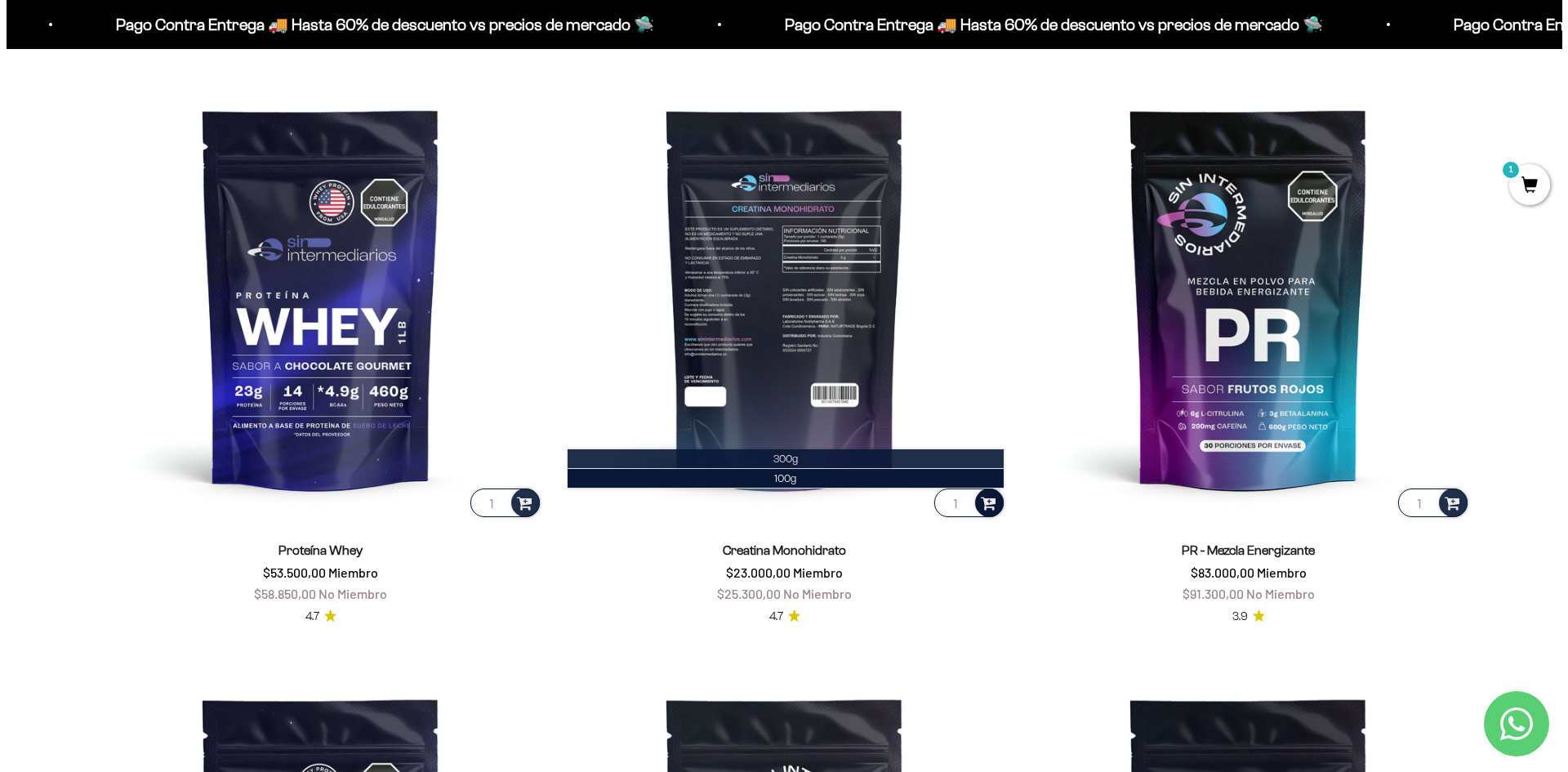
scroll to position [802, 0]
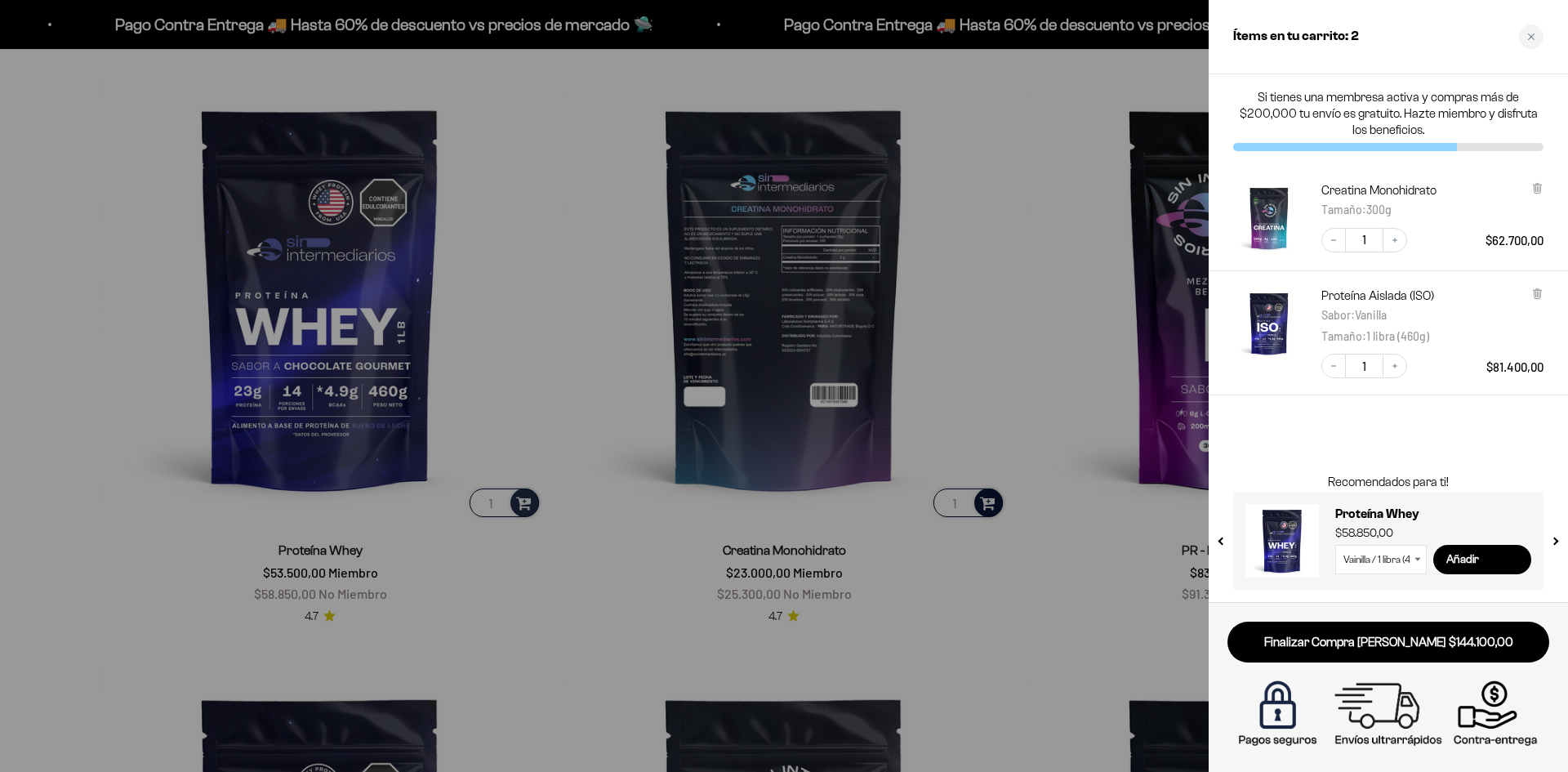
click at [1281, 727] on img at bounding box center [1388, 713] width 314 height 78
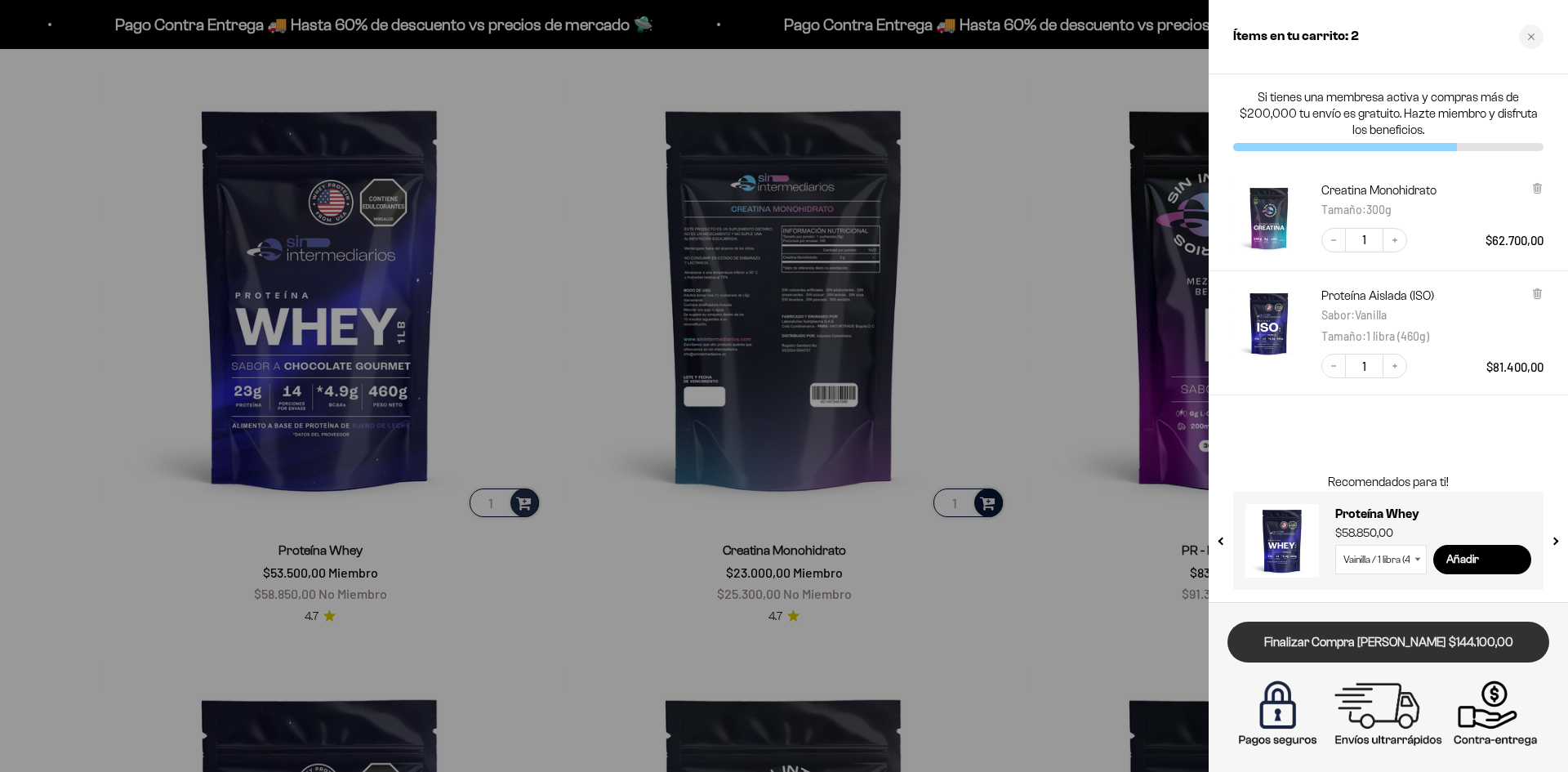
click at [1324, 646] on link "Finalizar Compra Segura $144.100,00" at bounding box center [1388, 642] width 322 height 42
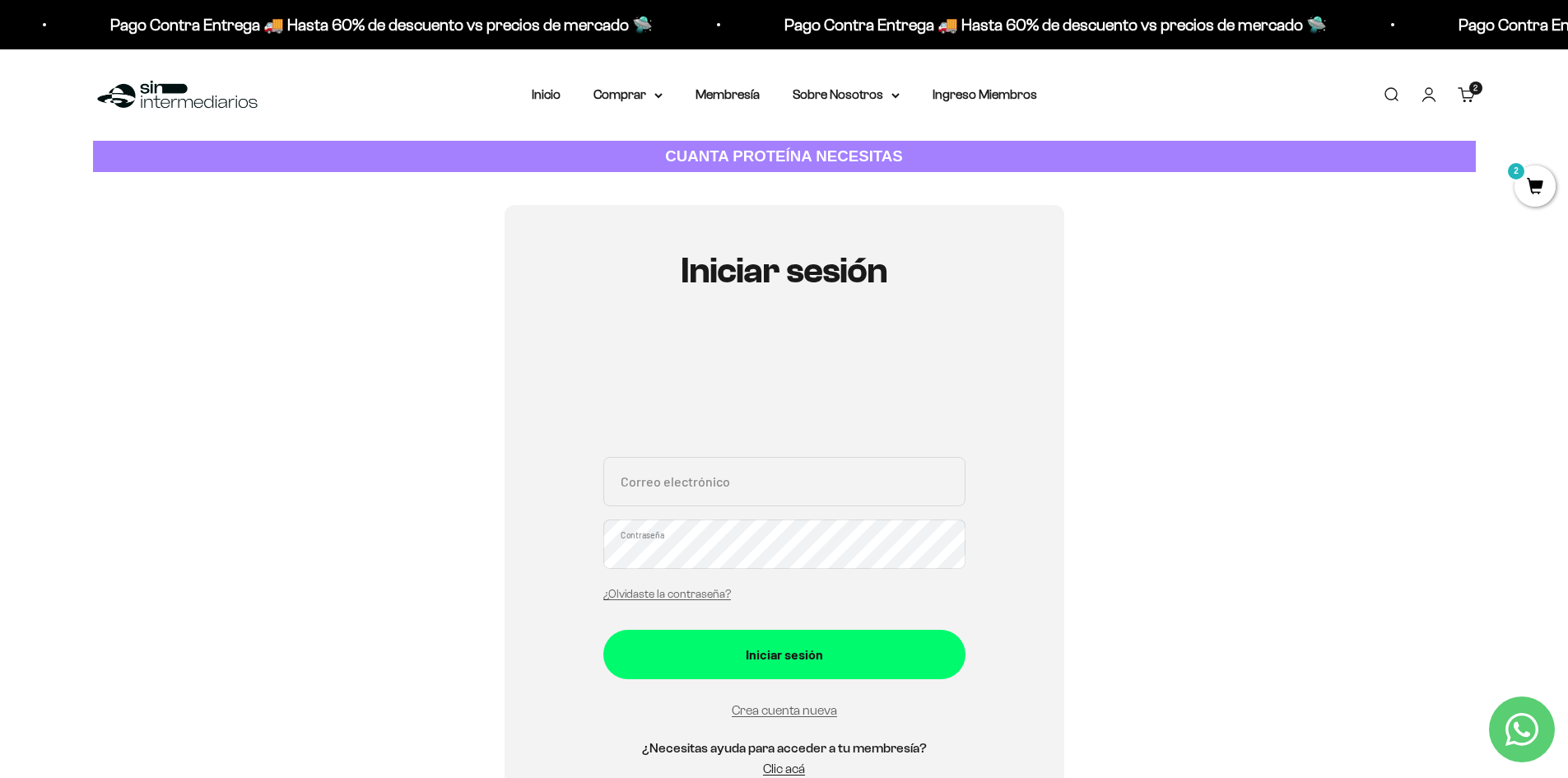
click at [656, 485] on input "Correo electrónico" at bounding box center [784, 481] width 362 height 49
type input "[EMAIL_ADDRESS][DOMAIN_NAME]"
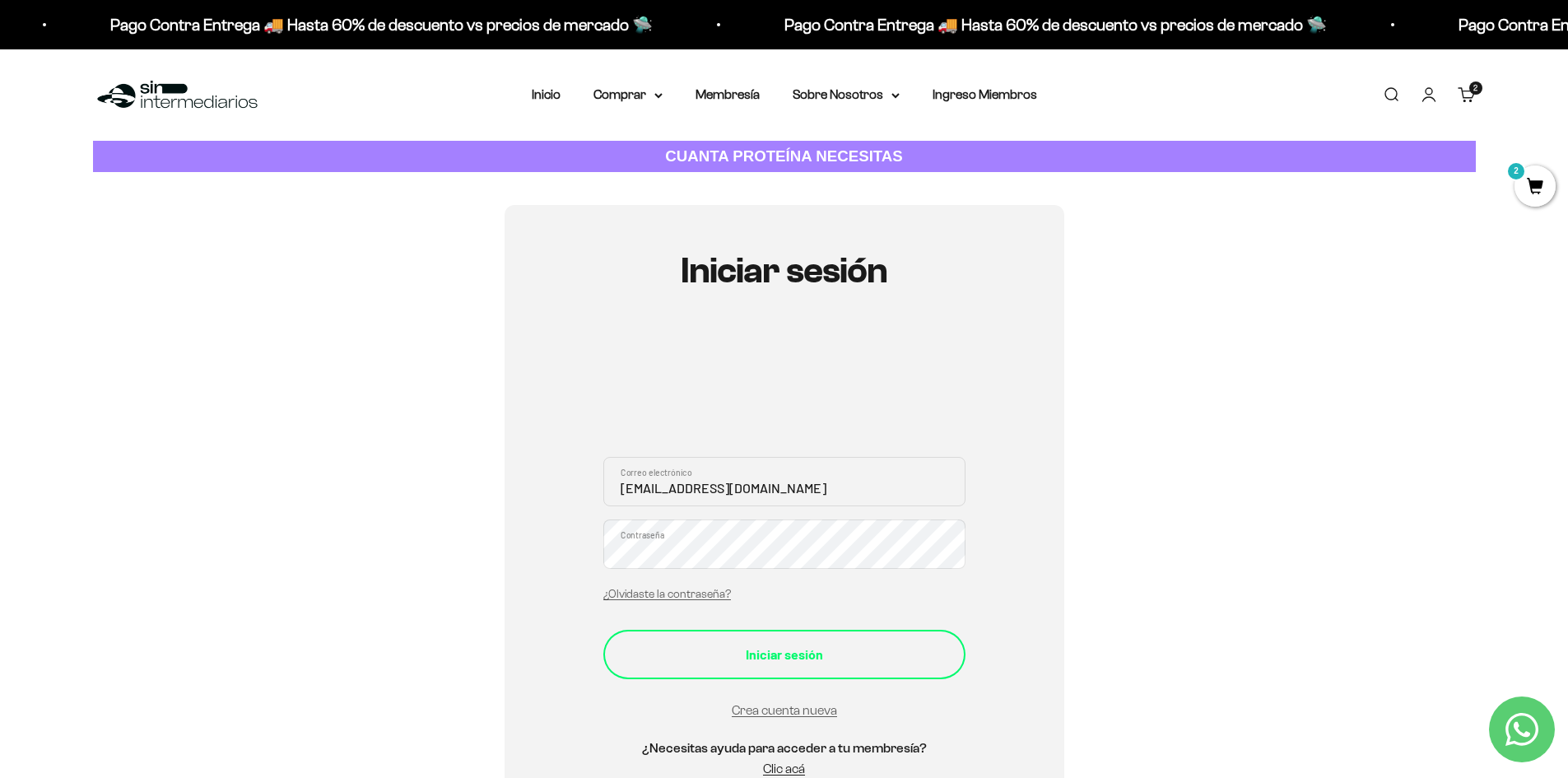
click at [762, 656] on div "Iniciar sesión" at bounding box center [784, 654] width 297 height 22
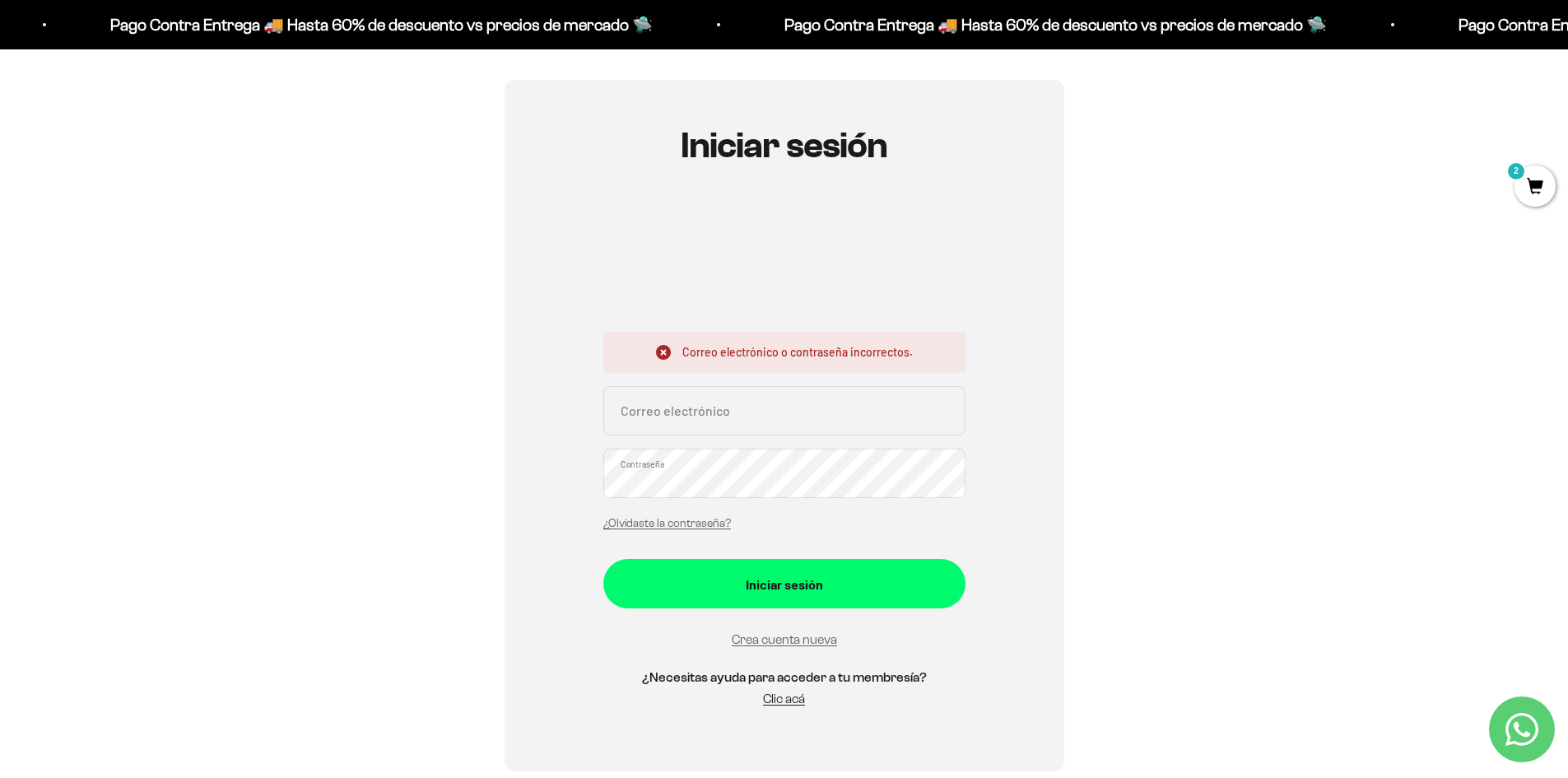
scroll to position [247, 0]
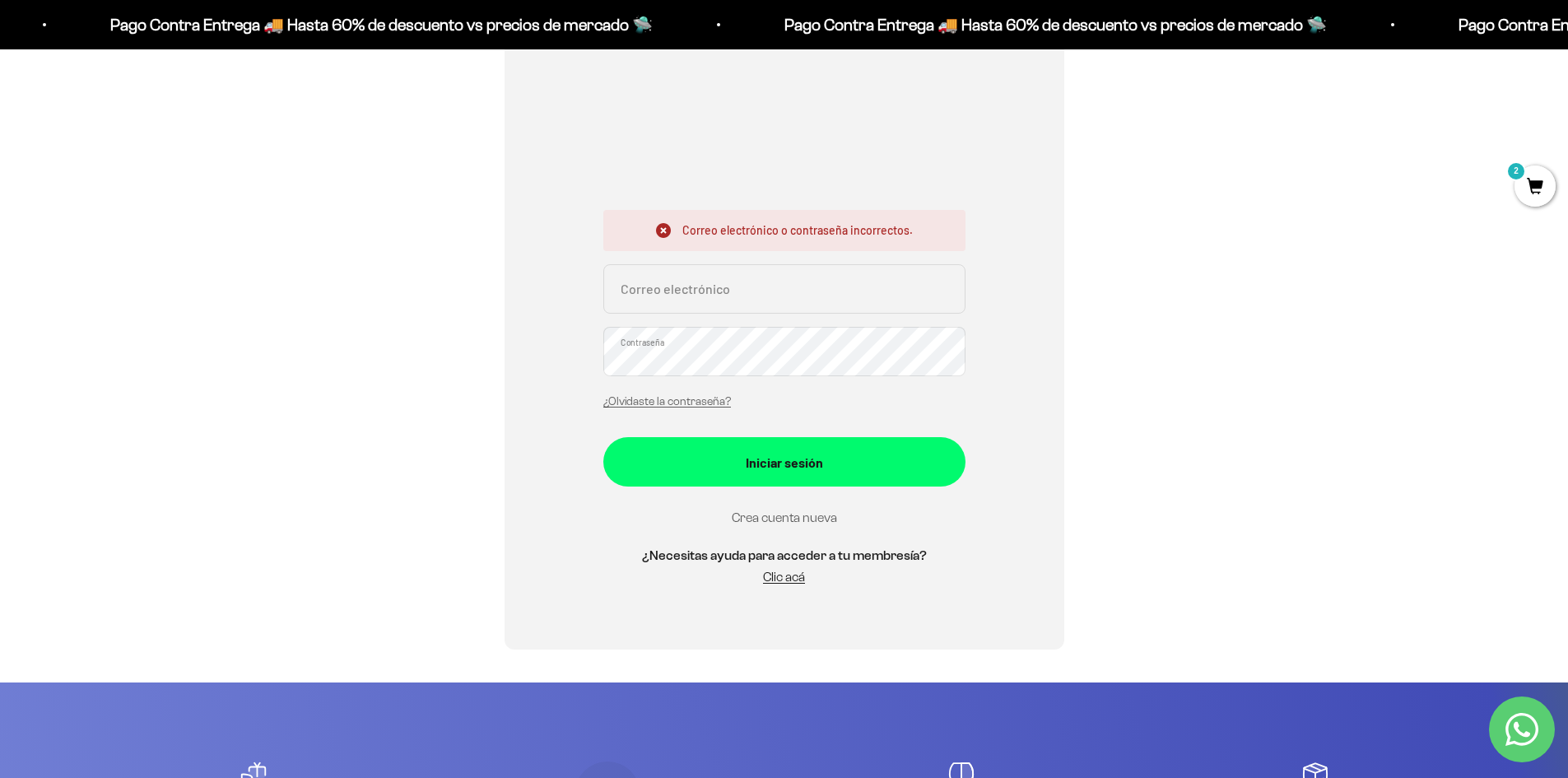
click at [825, 512] on link "Crea cuenta nueva" at bounding box center [784, 517] width 106 height 14
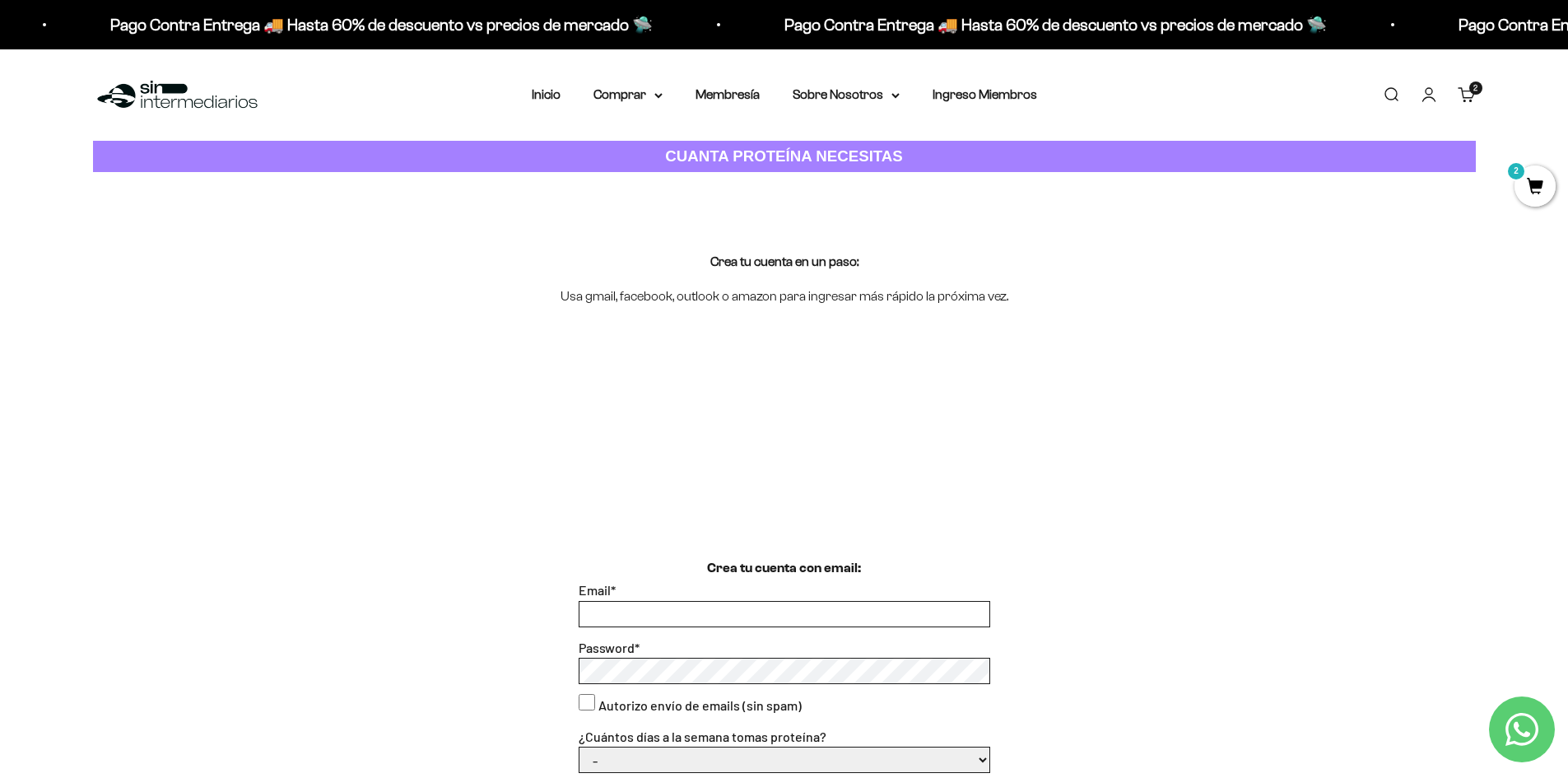
scroll to position [164, 0]
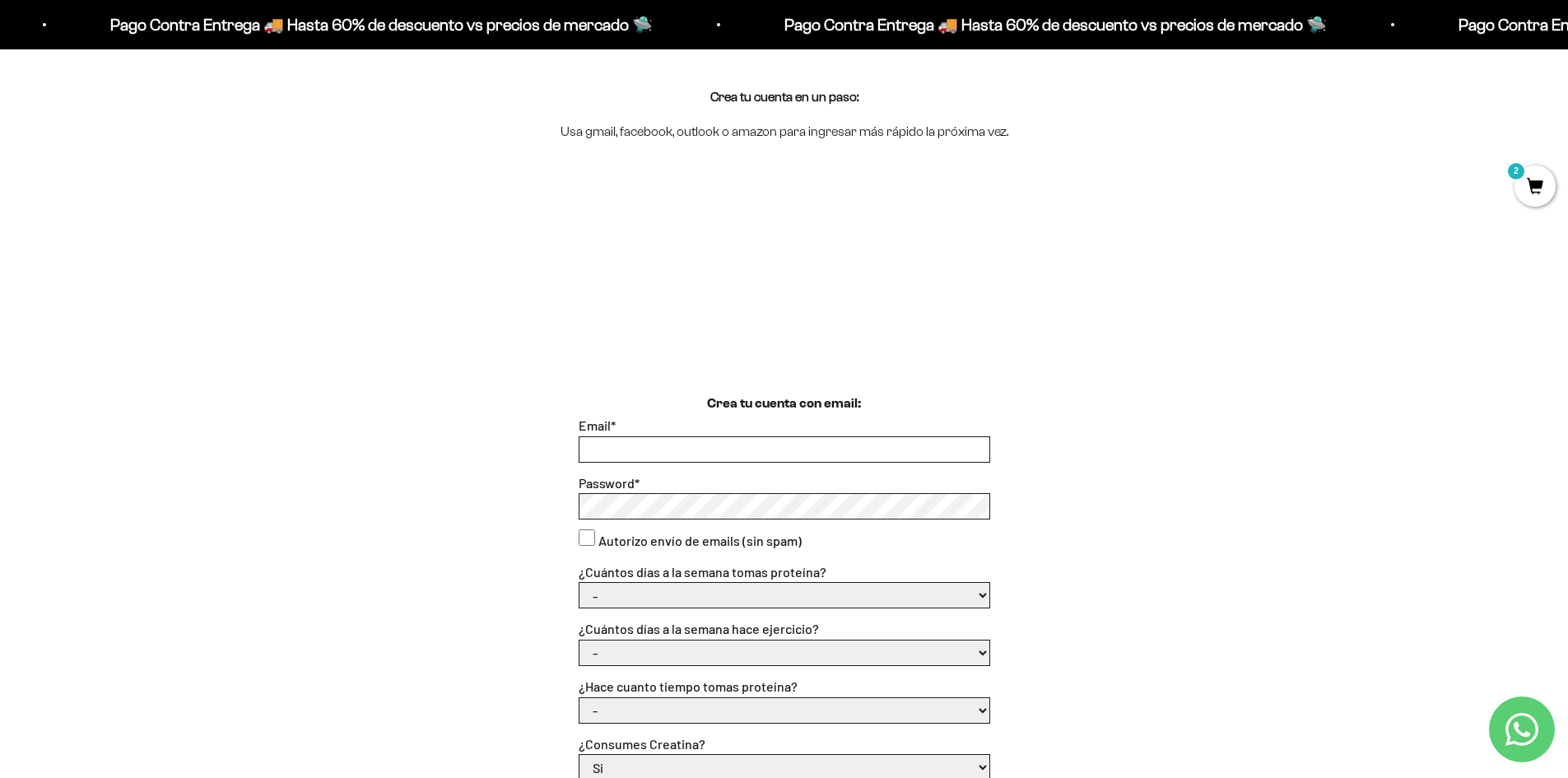
click at [590, 434] on div "Email *" at bounding box center [784, 438] width 412 height 48
click at [659, 467] on form "Email * Password * Autorizo envío de emails (sin spam) ¿Cuántos días a la seman…" at bounding box center [784, 713] width 412 height 596
click at [651, 450] on input "Email *" at bounding box center [784, 449] width 410 height 25
type input "APY057@HOTMAIL.COM"
click at [978, 599] on select "- 1 o 2 3 a 5 6 o 7" at bounding box center [784, 595] width 410 height 25
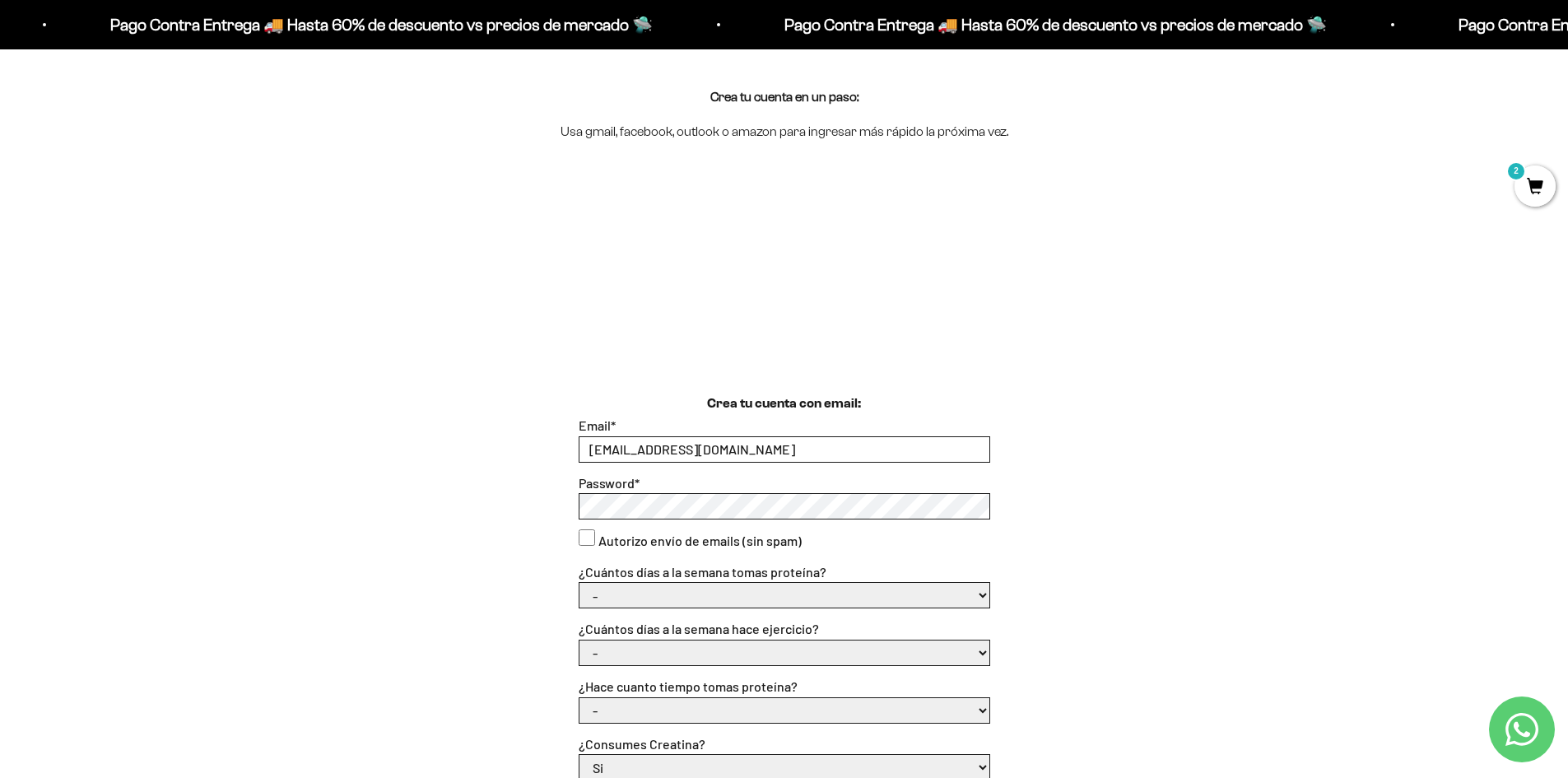
select select "6 o 7"
click at [579, 583] on select "- 1 o 2 3 a 5 6 o 7" at bounding box center [784, 595] width 410 height 25
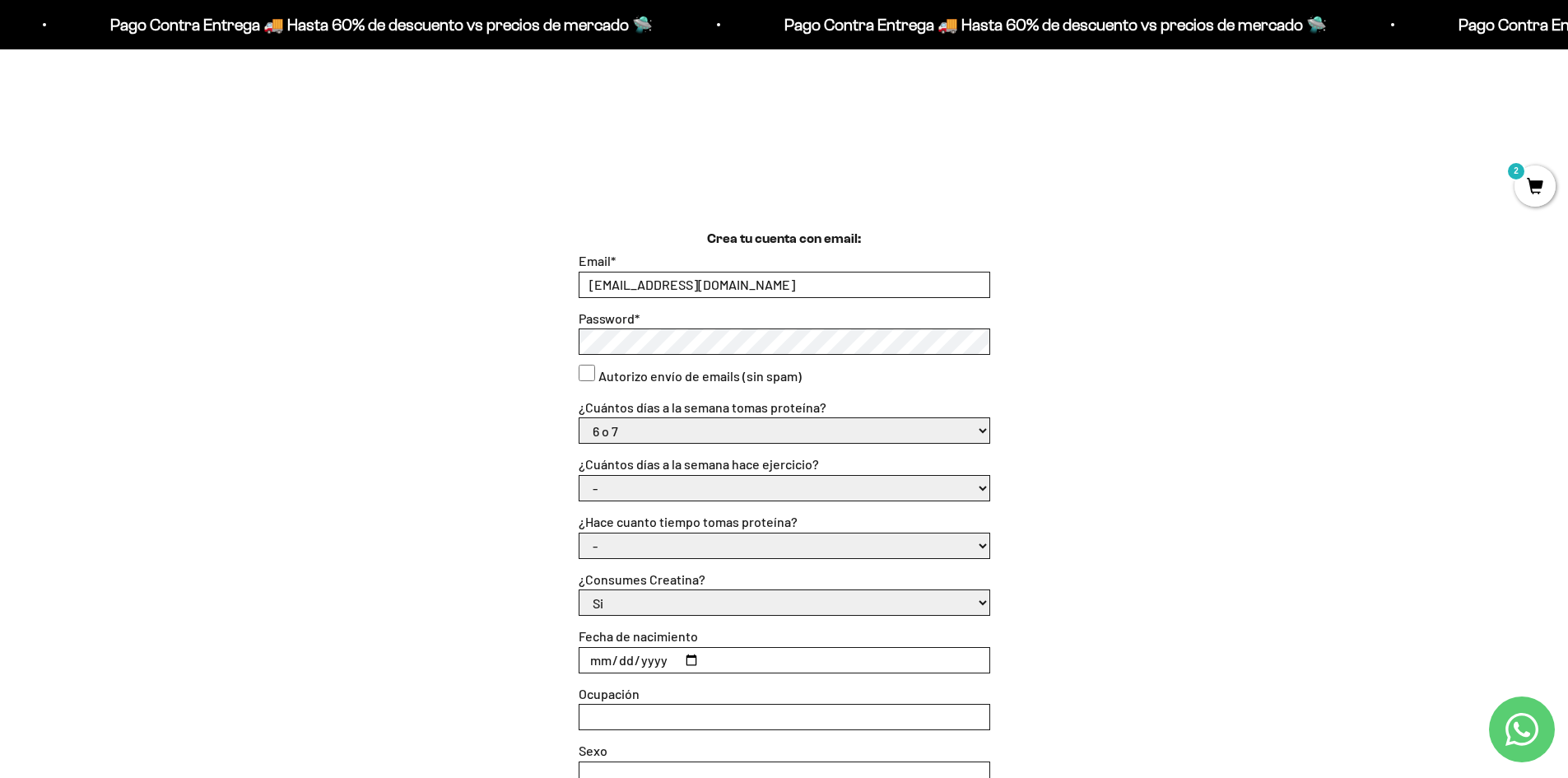
click at [656, 481] on select "- No hago 1 a 2 días 3 a 5 días 6 o 7 días" at bounding box center [784, 488] width 410 height 25
select select "6 o 7 días"
click at [579, 475] on select "- No hago 1 a 2 días 3 a 5 días 6 o 7 días" at bounding box center [784, 488] width 410 height 25
click at [628, 478] on select "- No hago 1 a 2 días 3 a 5 días 6 o 7 días" at bounding box center [784, 488] width 410 height 25
click at [629, 479] on select "- No hago 1 a 2 días 3 a 5 días 6 o 7 días" at bounding box center [784, 488] width 410 height 25
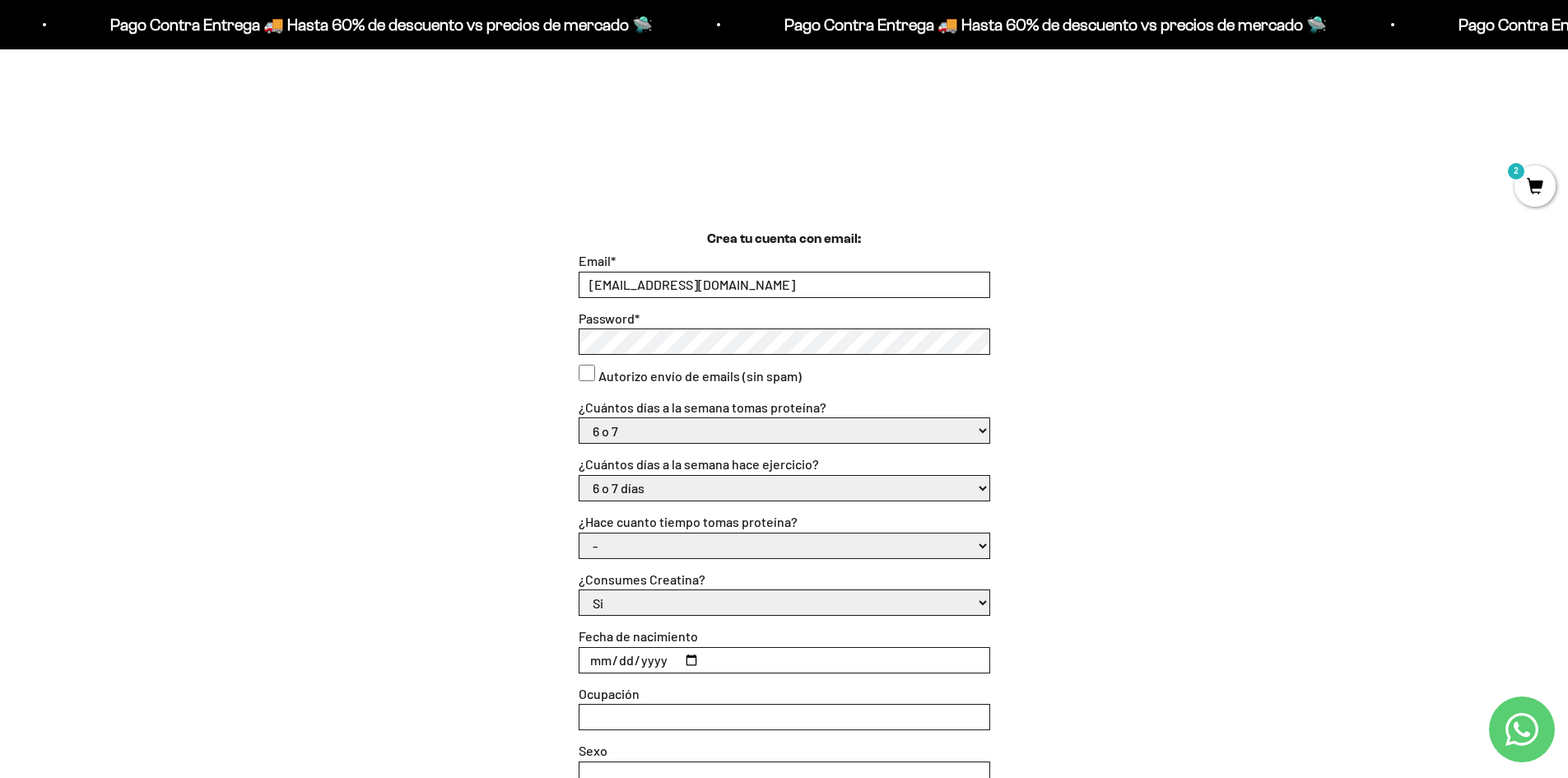
click at [619, 543] on select "- Apenas estoy empezando Menos de 6 meses Más de 6 meses Hace más de un año" at bounding box center [784, 545] width 410 height 25
select select "Apenas estoy empezando"
click at [579, 533] on select "- Apenas estoy empezando Menos de 6 meses Más de 6 meses Hace más de un año" at bounding box center [784, 545] width 410 height 25
click at [669, 600] on select "Si No" at bounding box center [784, 603] width 410 height 25
select select "No"
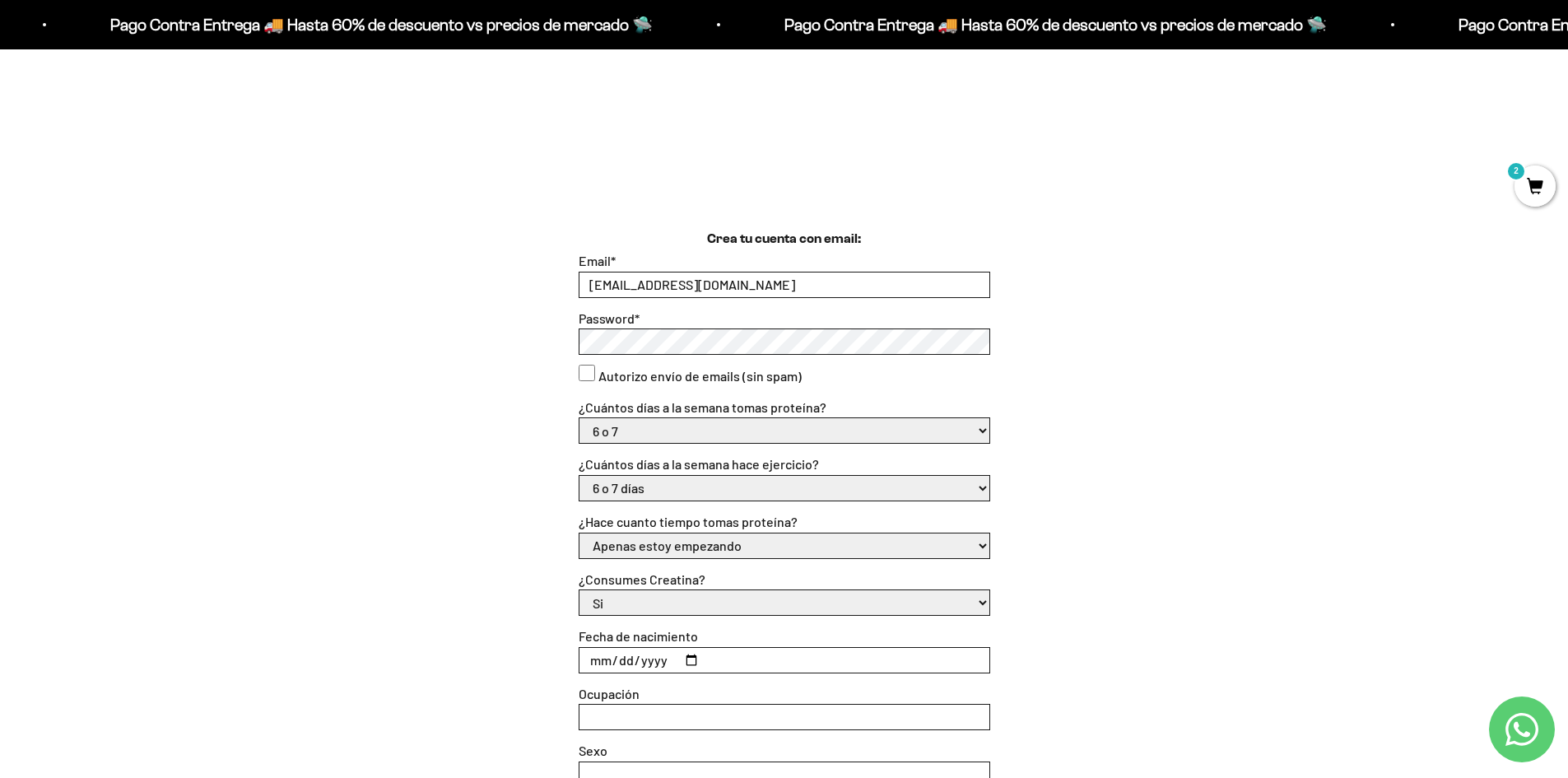
click at [579, 590] on select "Si No" at bounding box center [784, 603] width 410 height 25
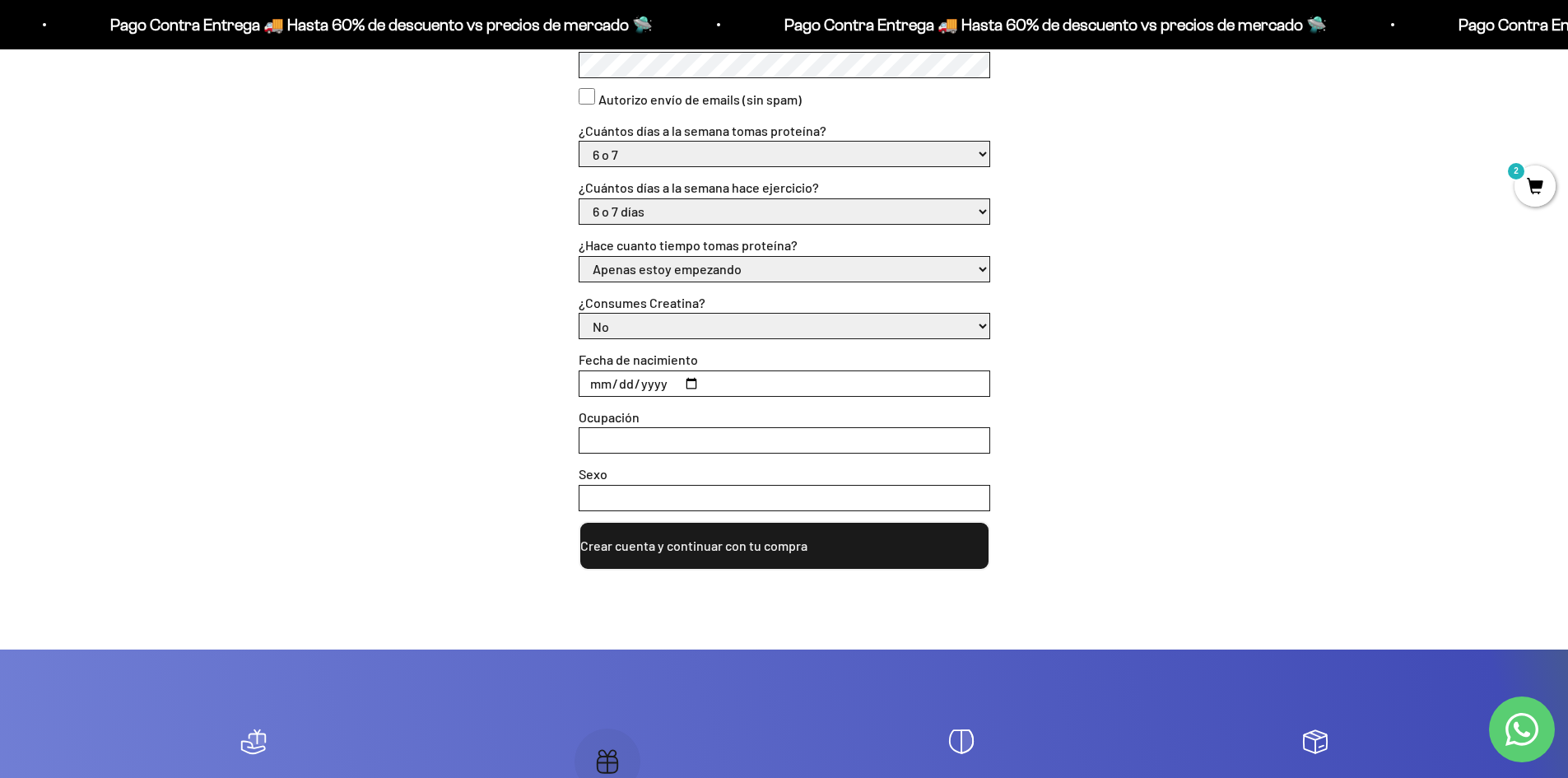
scroll to position [576, 0]
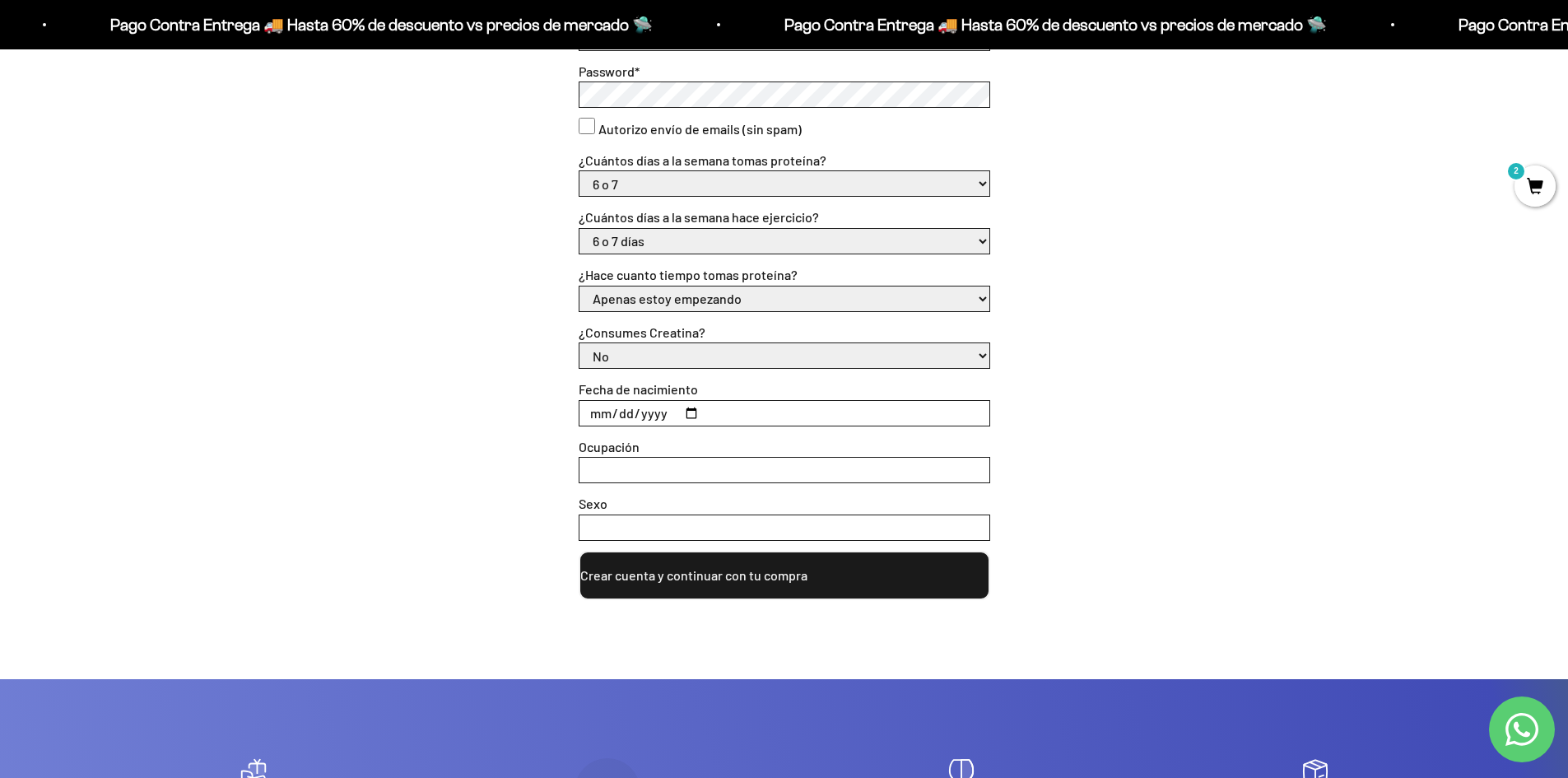
click at [689, 410] on input "Fecha de nacimiento" at bounding box center [784, 413] width 410 height 25
click at [692, 413] on input "2025-10-10" at bounding box center [784, 413] width 410 height 25
click at [693, 411] on input "2025-01-10" at bounding box center [784, 413] width 410 height 25
click at [687, 411] on input "1989-01-10" at bounding box center [784, 413] width 410 height 25
type input "1988-01-10"
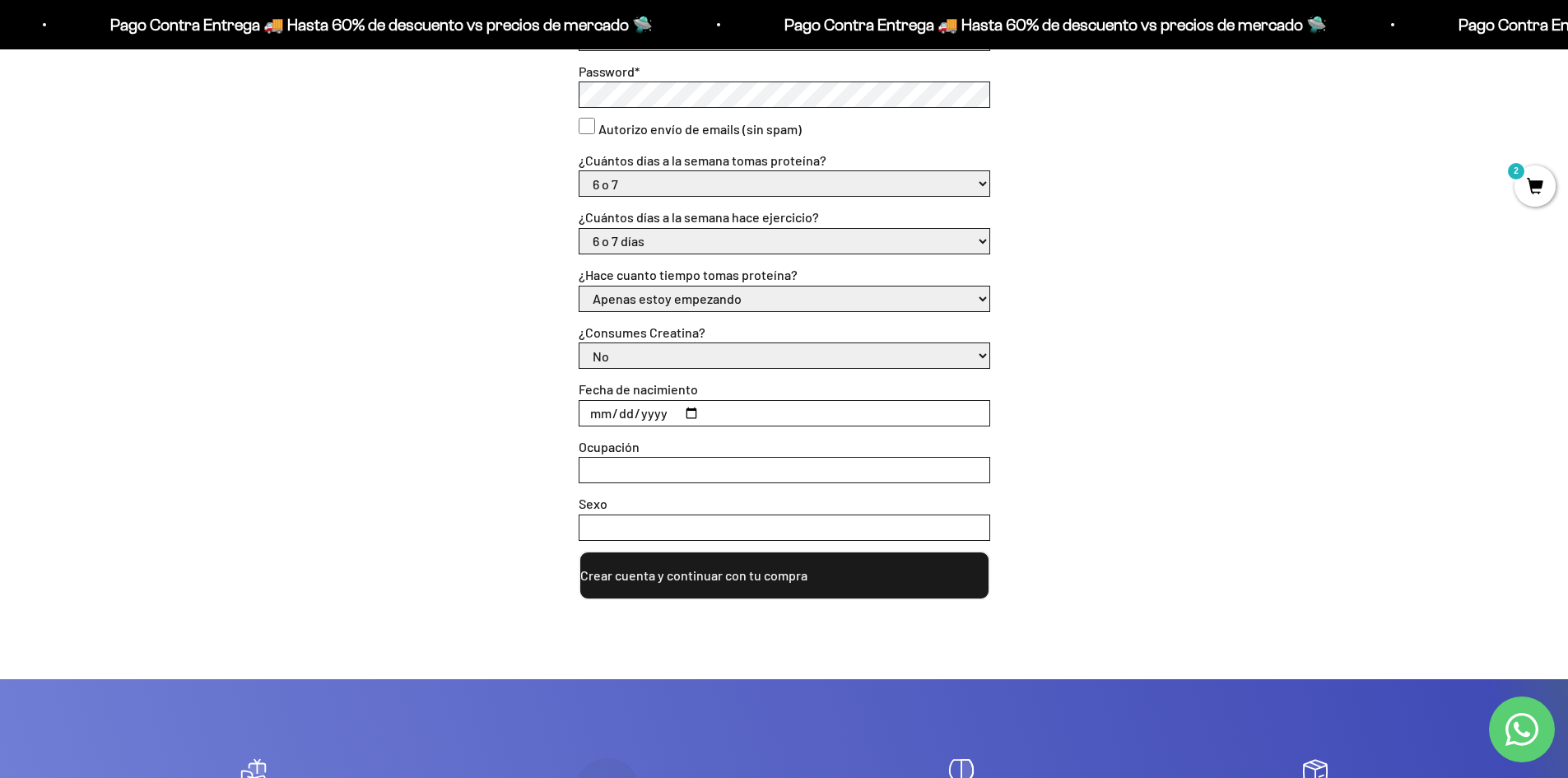
click at [641, 464] on input "Ocupación" at bounding box center [784, 469] width 410 height 25
type input "A"
type input "ADMINISTRATIVO"
click at [659, 526] on input "Sexo" at bounding box center [784, 527] width 410 height 25
type input "MASCULINO"
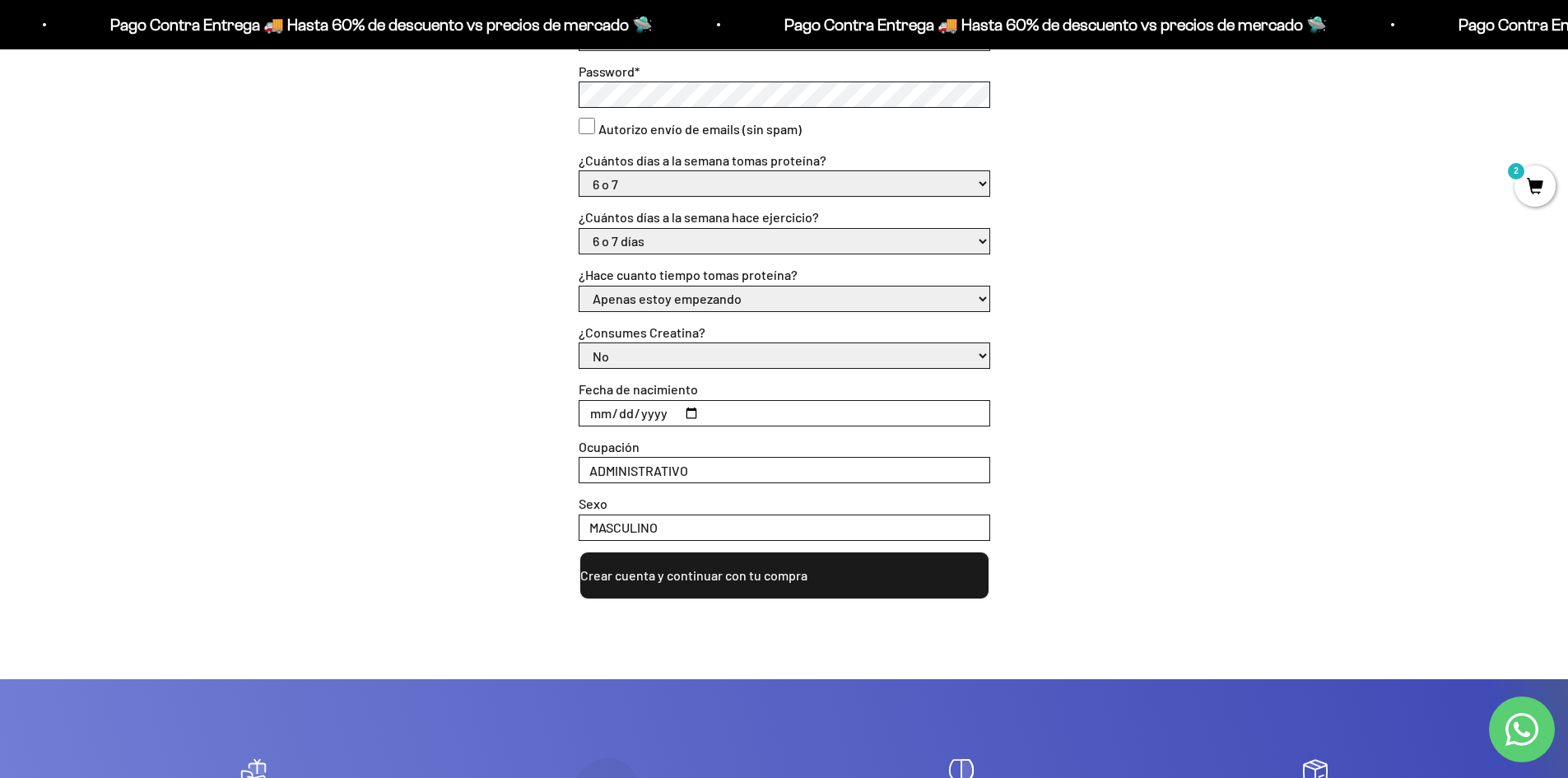
click at [725, 584] on button "Crear cuenta y continuar con tu compra" at bounding box center [784, 575] width 412 height 49
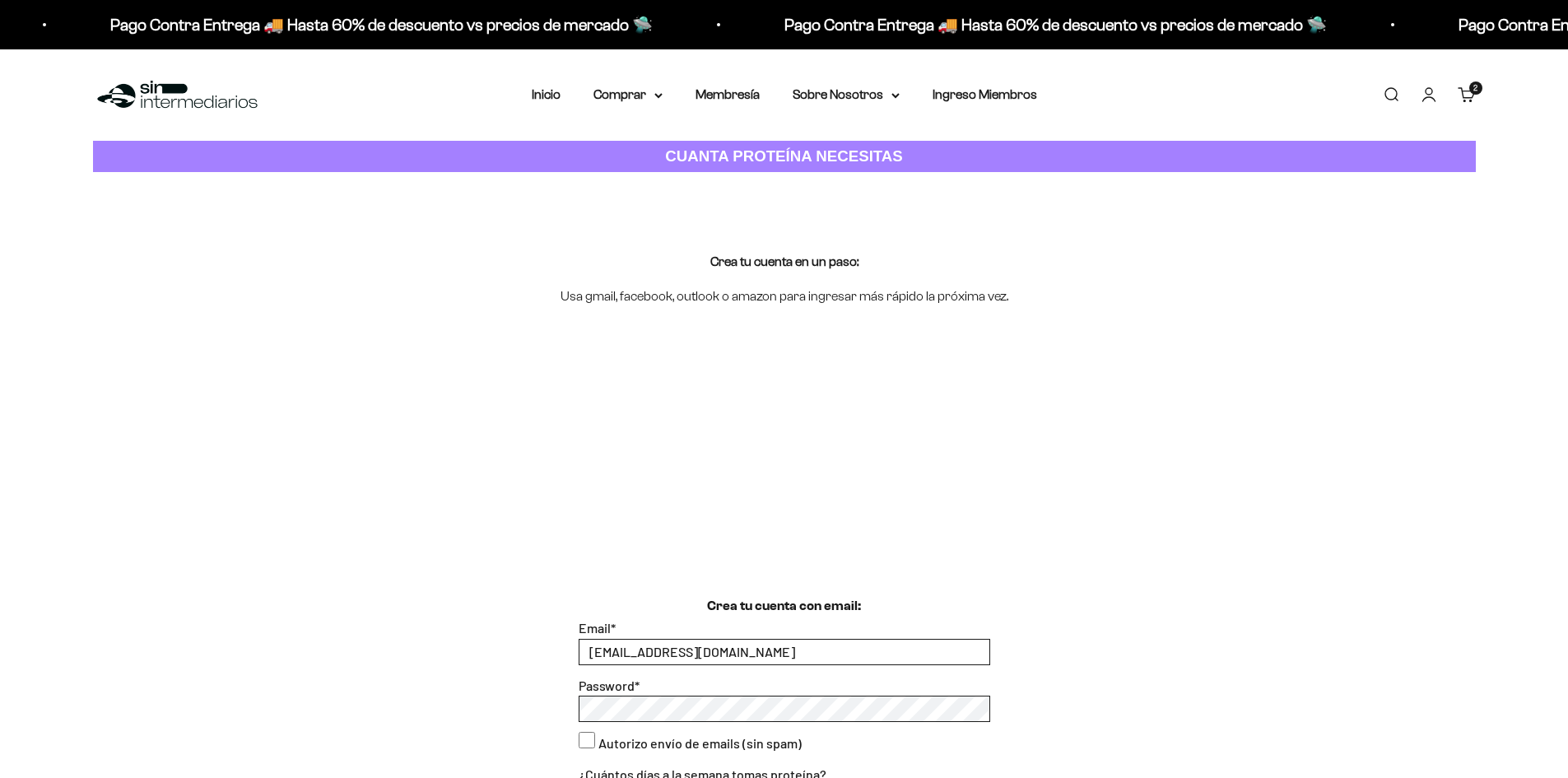
select select "6 o 7"
select select "6 o 7 días"
select select "Apenas estoy empezando"
select select "No"
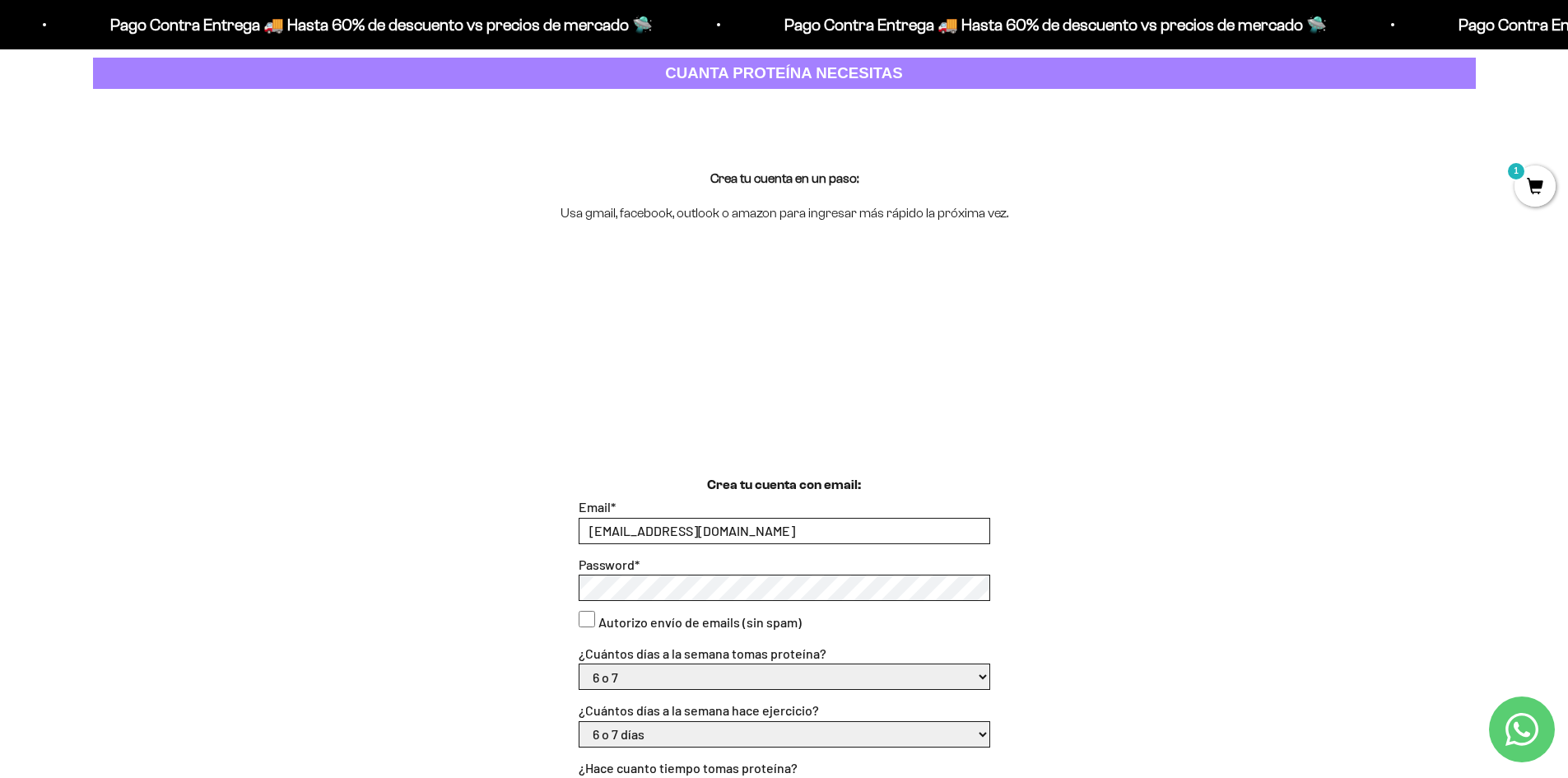
scroll to position [71, 0]
